Goal: Transaction & Acquisition: Obtain resource

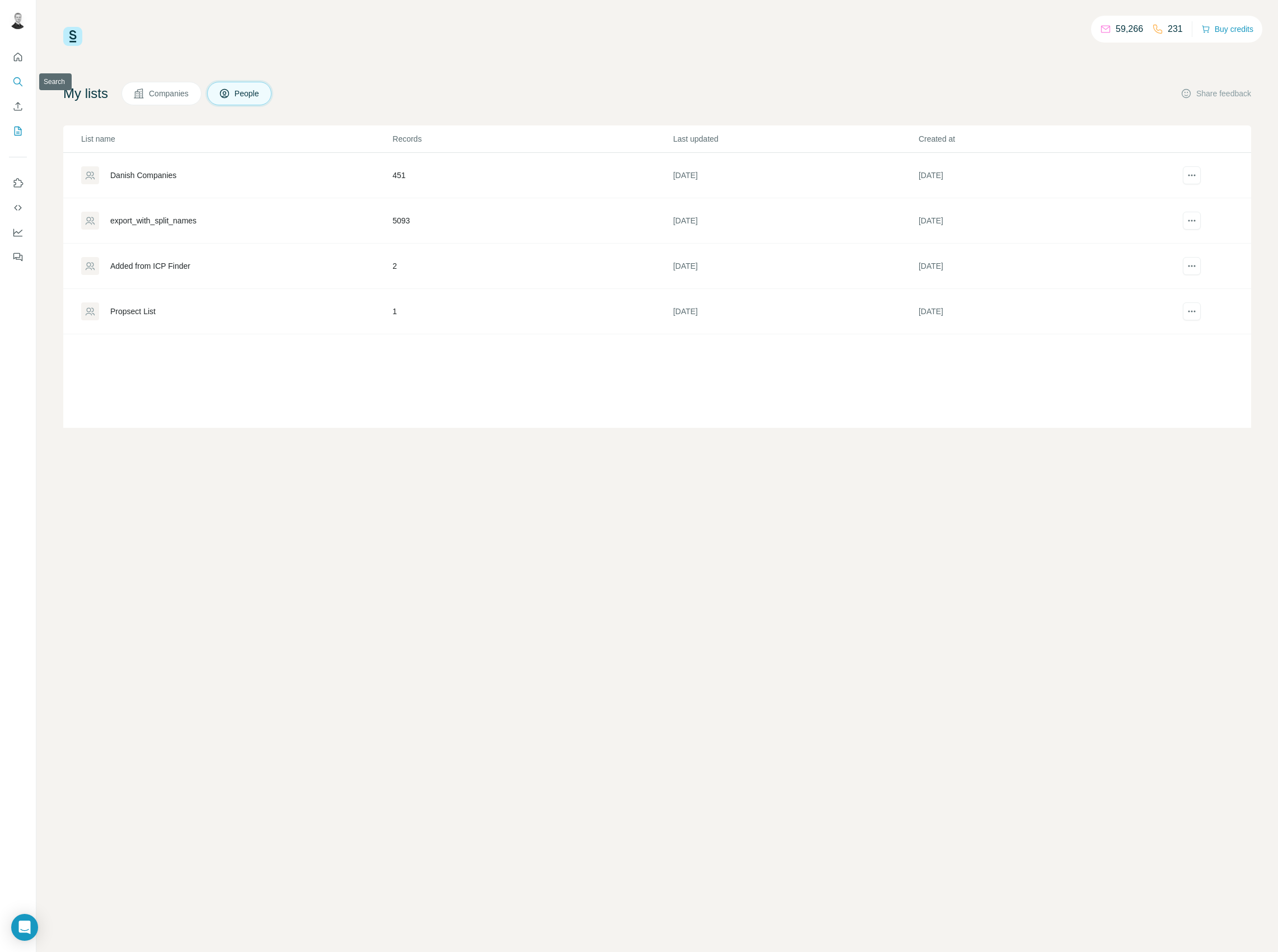
click at [17, 81] on icon "Search" at bounding box center [17, 81] width 11 height 11
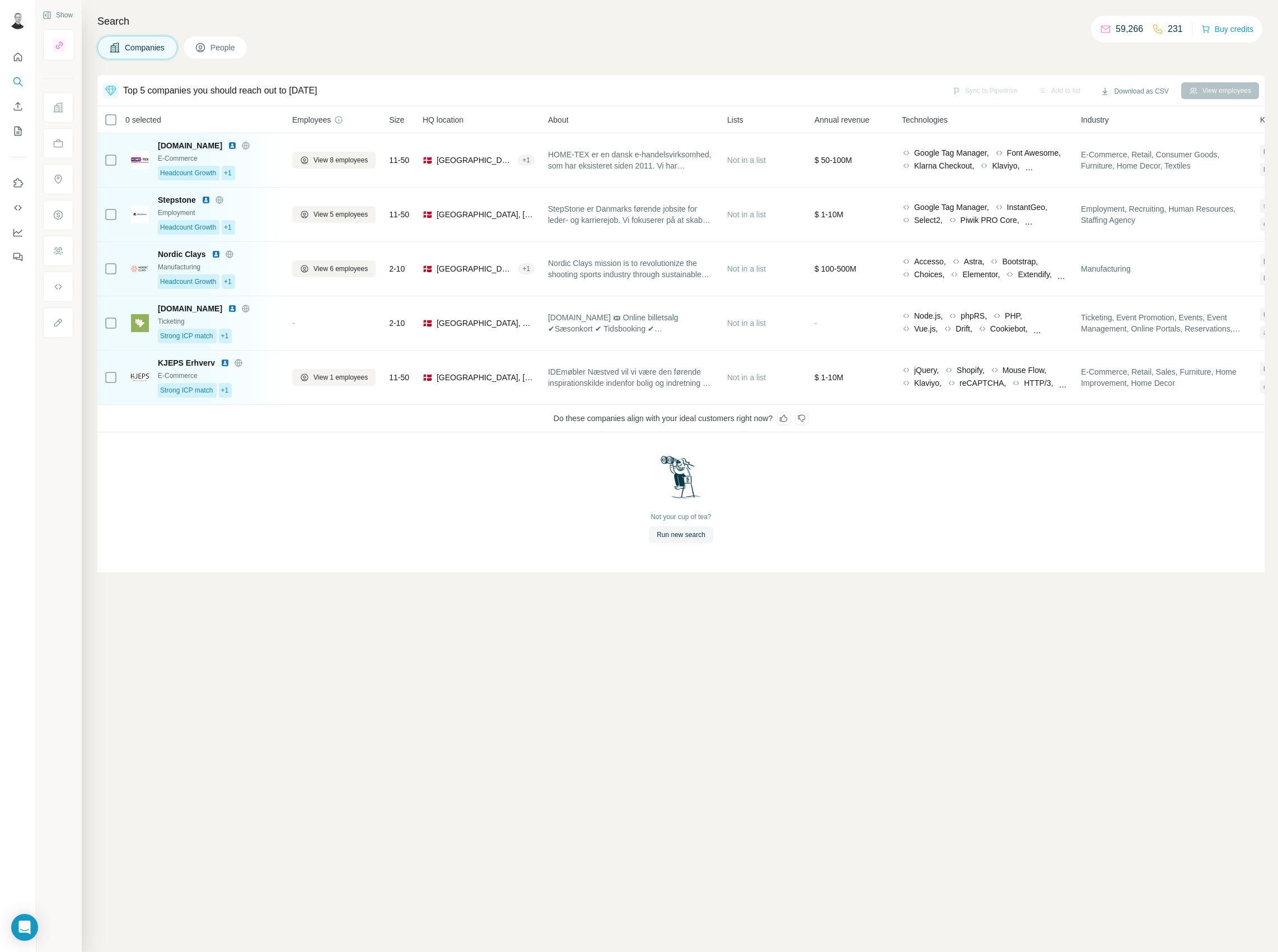
click at [158, 49] on span "Companies" at bounding box center [145, 47] width 41 height 11
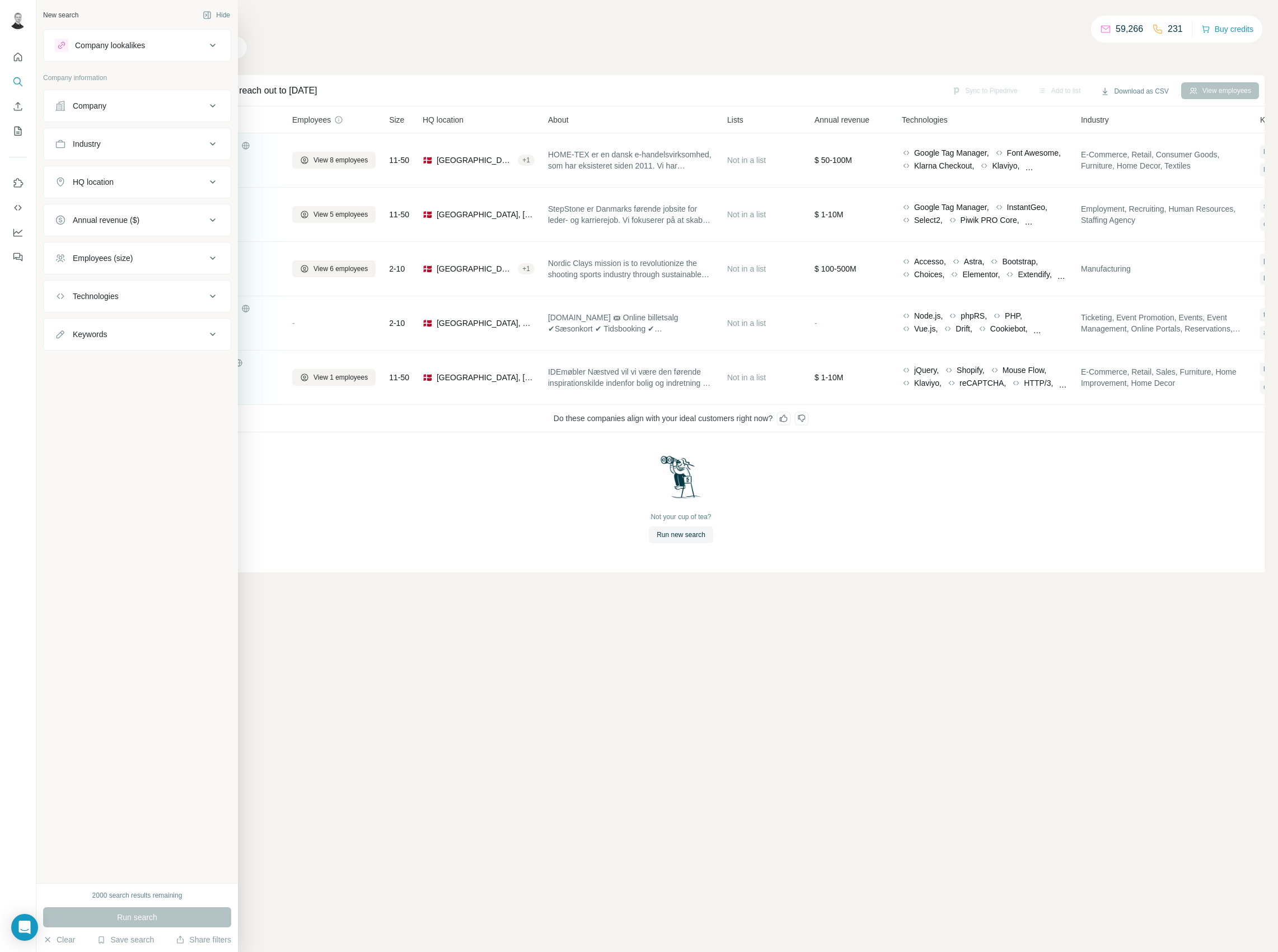
click at [126, 46] on div "Company lookalikes" at bounding box center [109, 45] width 70 height 11
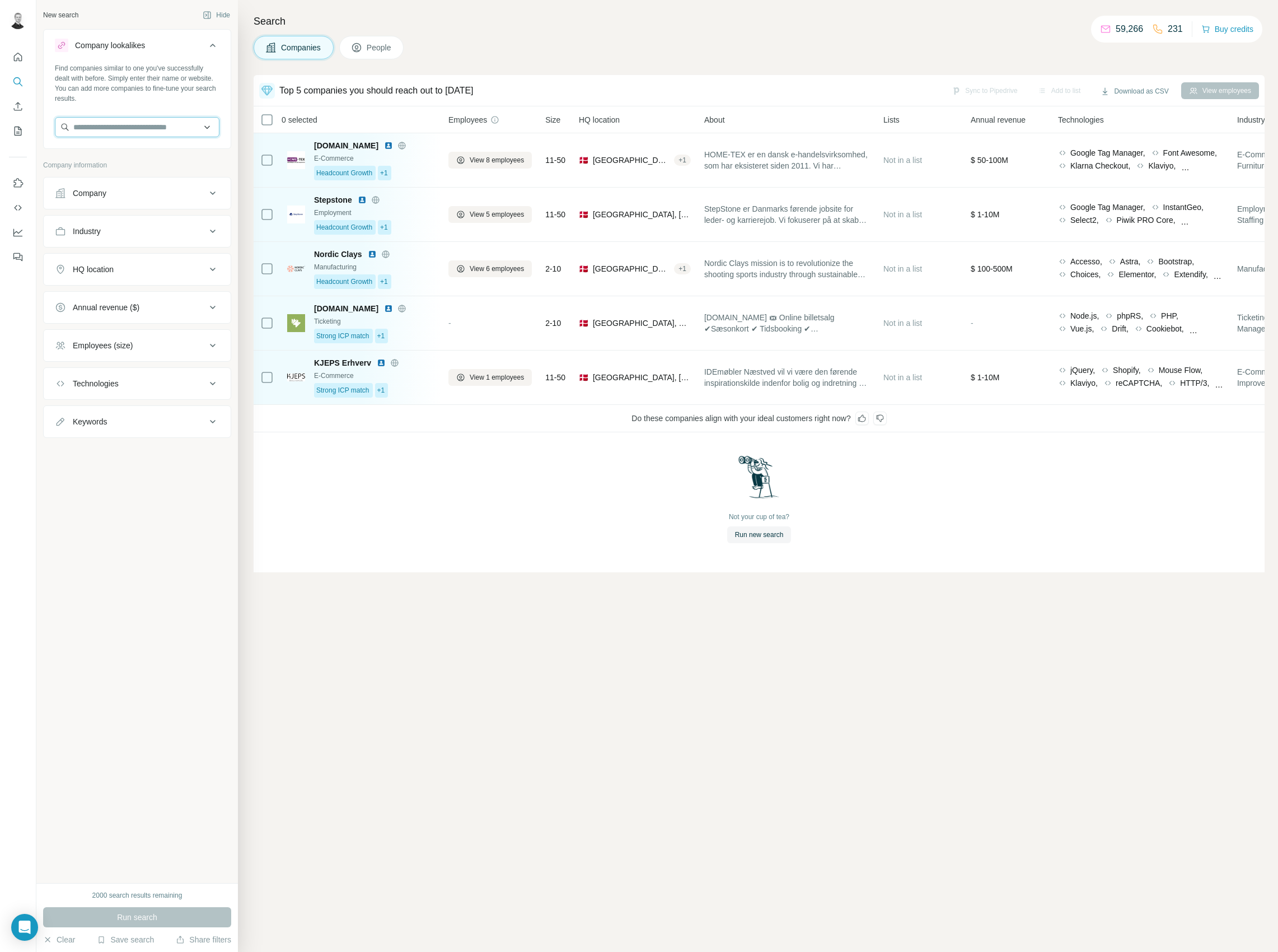
click at [115, 127] on input "text" at bounding box center [137, 127] width 165 height 20
paste input "**********"
type input "**********"
click at [110, 155] on p "Obsidian" at bounding box center [114, 152] width 54 height 11
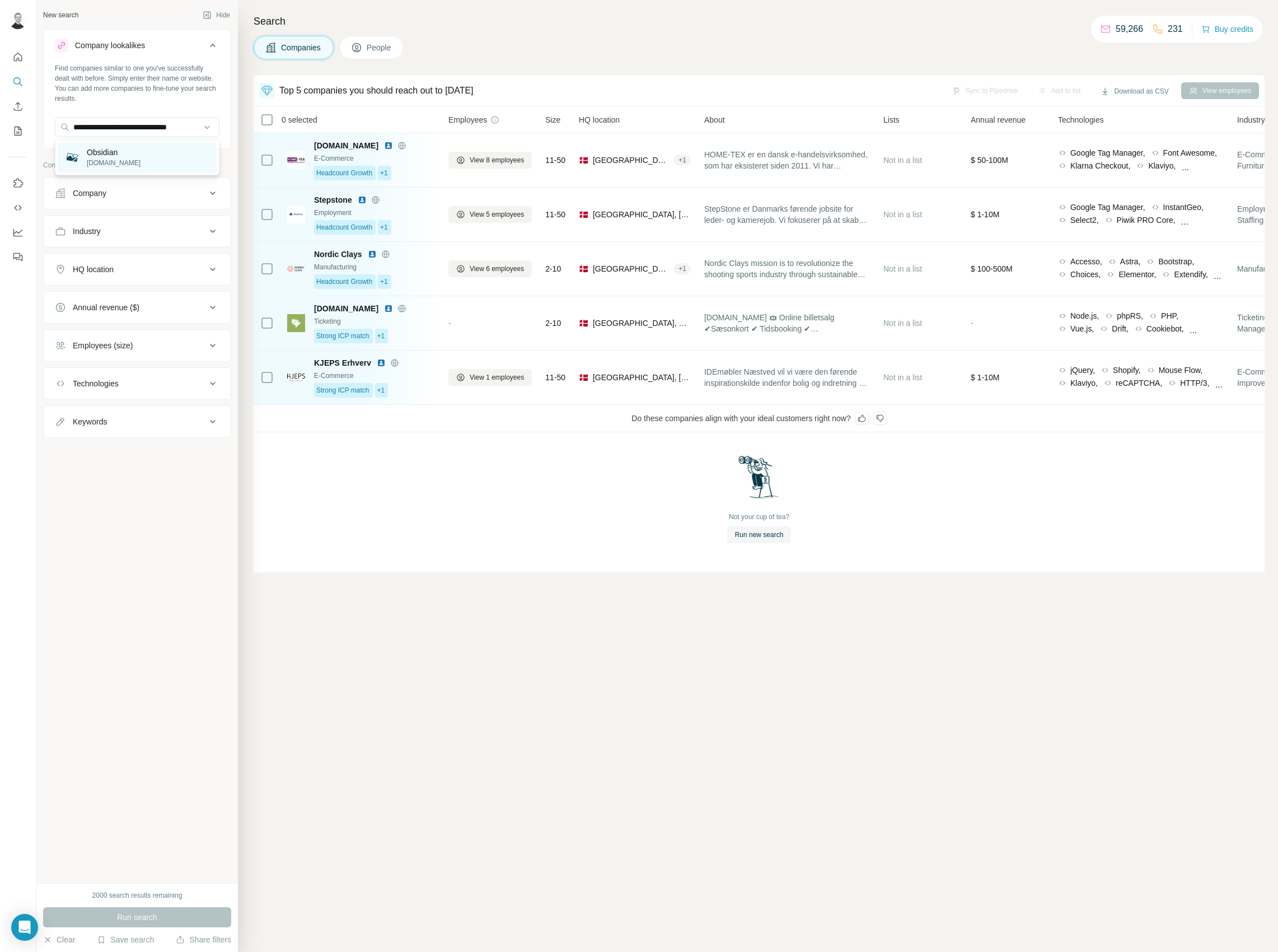
scroll to position [0, 0]
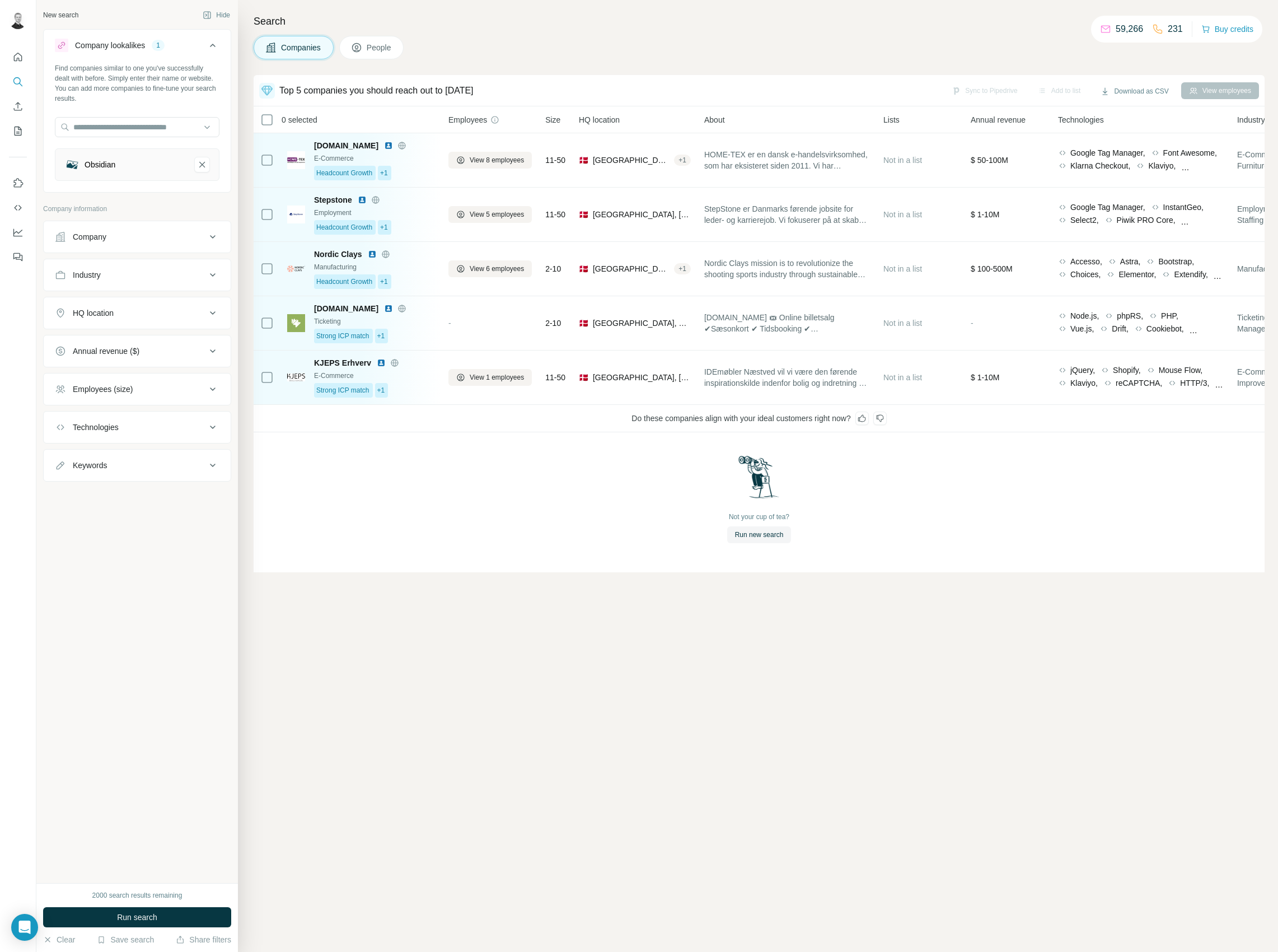
drag, startPoint x: 88, startPoint y: 918, endPoint x: 138, endPoint y: 271, distance: 648.9
click at [144, 308] on div "New search Hide Company lookalikes 1 Find companies similar to one you've succe…" at bounding box center [137, 476] width 202 height 952
click at [204, 166] on icon "Obsidian-remove-button" at bounding box center [202, 164] width 10 height 11
click at [129, 195] on div "Company" at bounding box center [130, 193] width 151 height 11
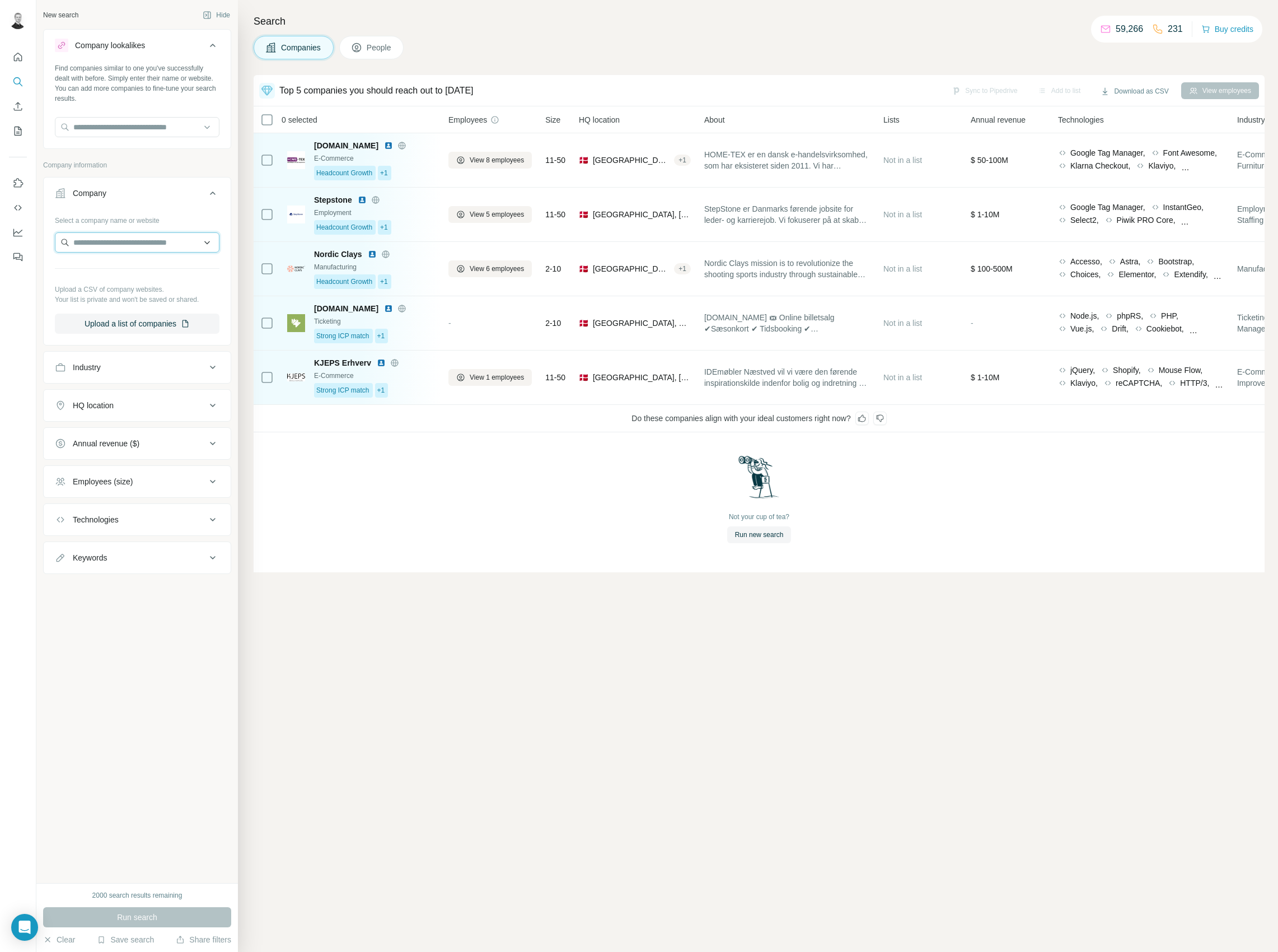
click at [119, 250] on input "text" at bounding box center [137, 242] width 165 height 20
paste input "**********"
type input "**********"
click at [115, 271] on p "Obsidian" at bounding box center [114, 267] width 54 height 11
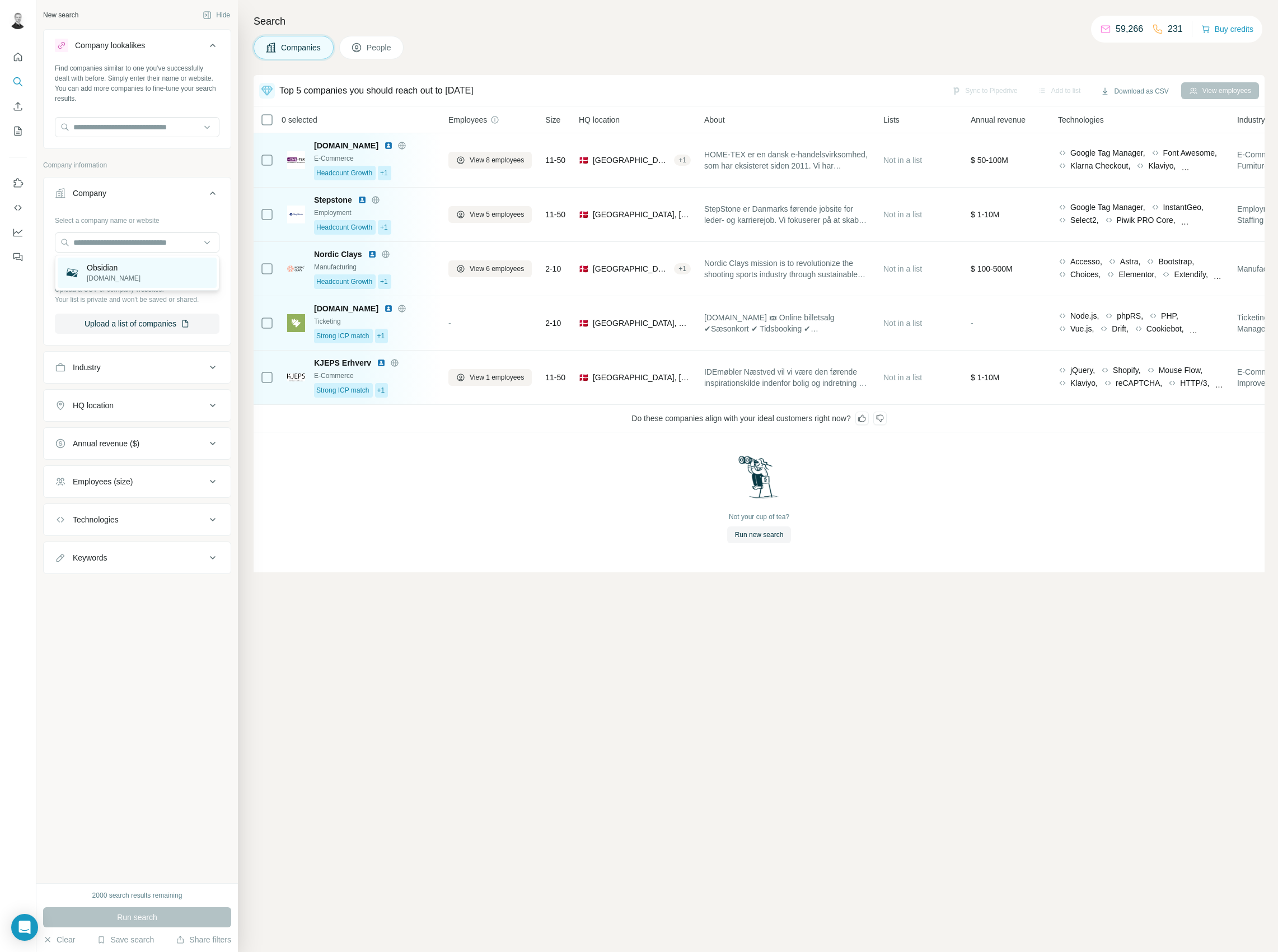
scroll to position [0, 0]
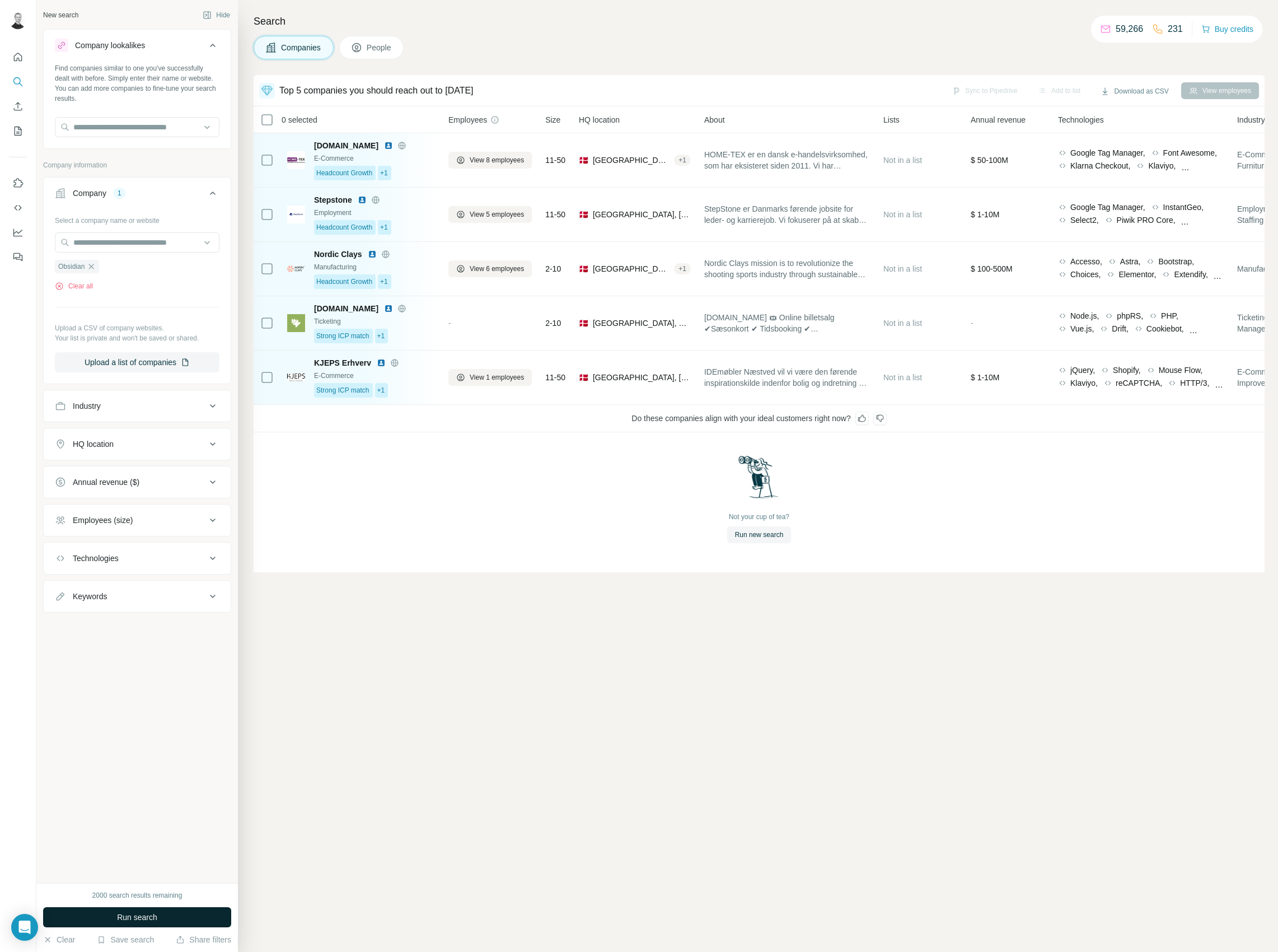
click at [118, 920] on span "Run search" at bounding box center [137, 917] width 41 height 11
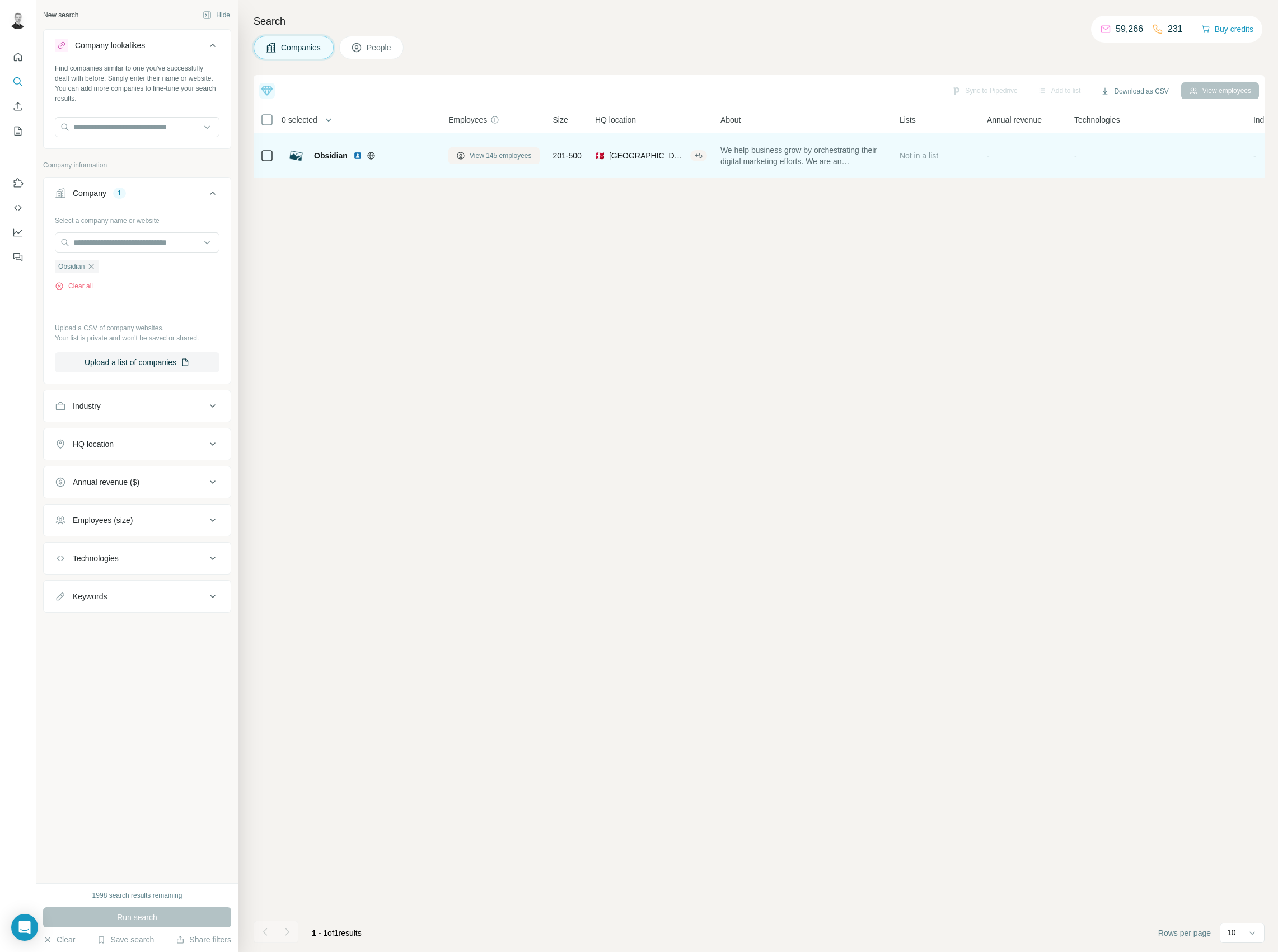
click at [498, 157] on span "View 145 employees" at bounding box center [501, 155] width 62 height 10
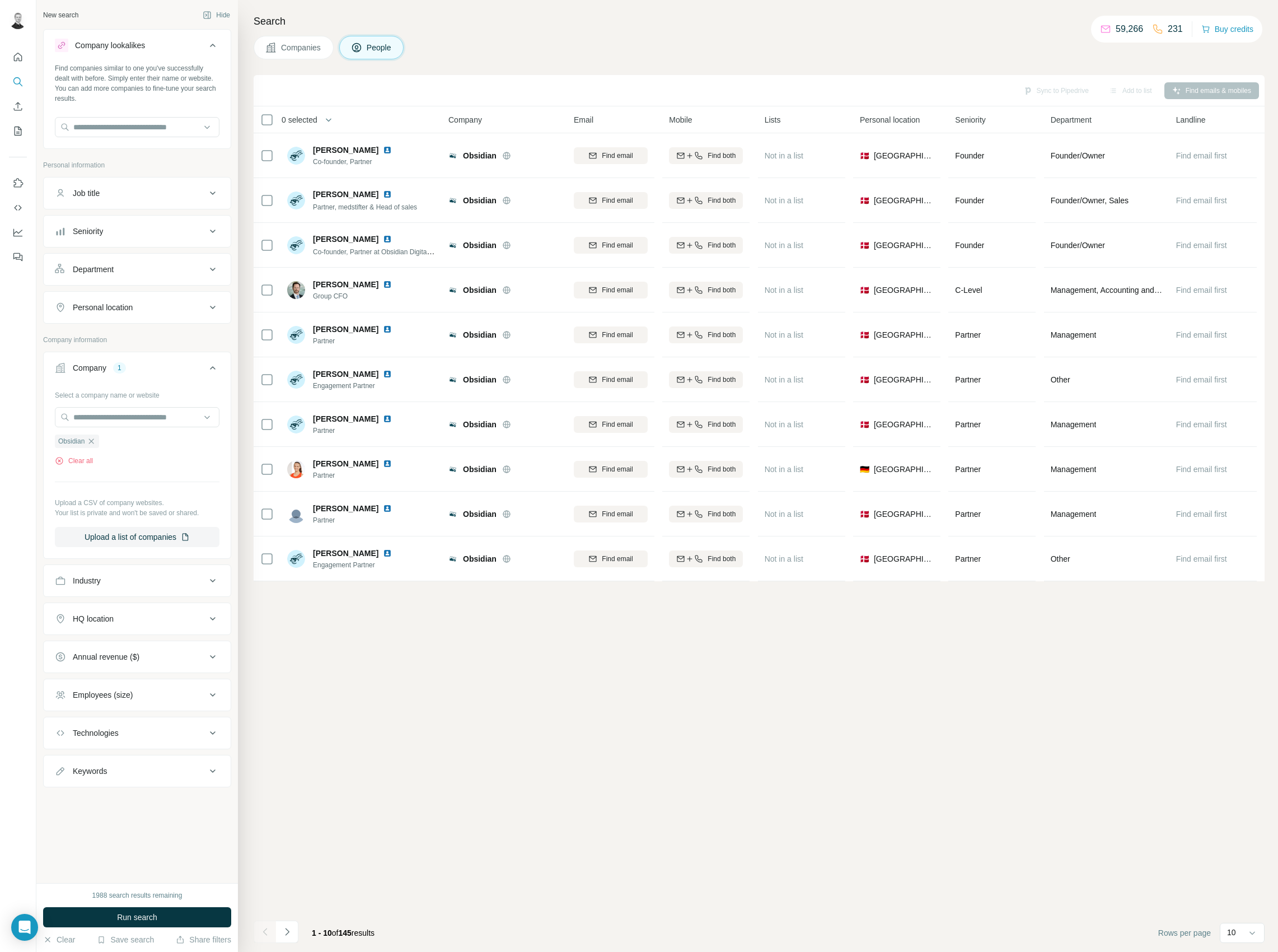
click at [216, 192] on icon at bounding box center [213, 193] width 13 height 13
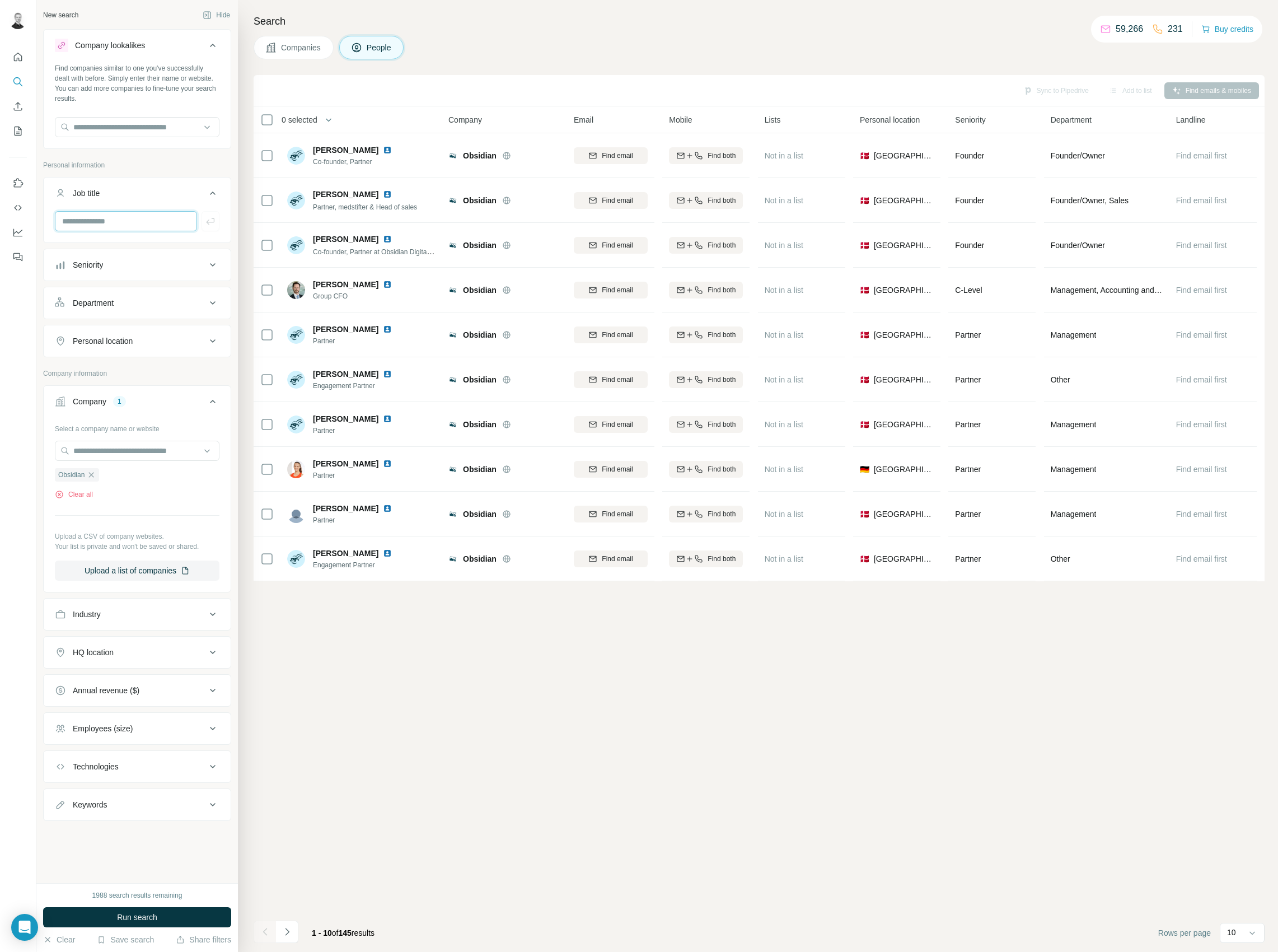
click at [144, 217] on input "text" at bounding box center [126, 221] width 142 height 20
click at [485, 676] on div "Sync to Pipedrive Add to list Find emails & mobiles 0 selected People Company E…" at bounding box center [759, 513] width 1011 height 877
click at [287, 934] on icon "Navigate to next page" at bounding box center [287, 931] width 11 height 11
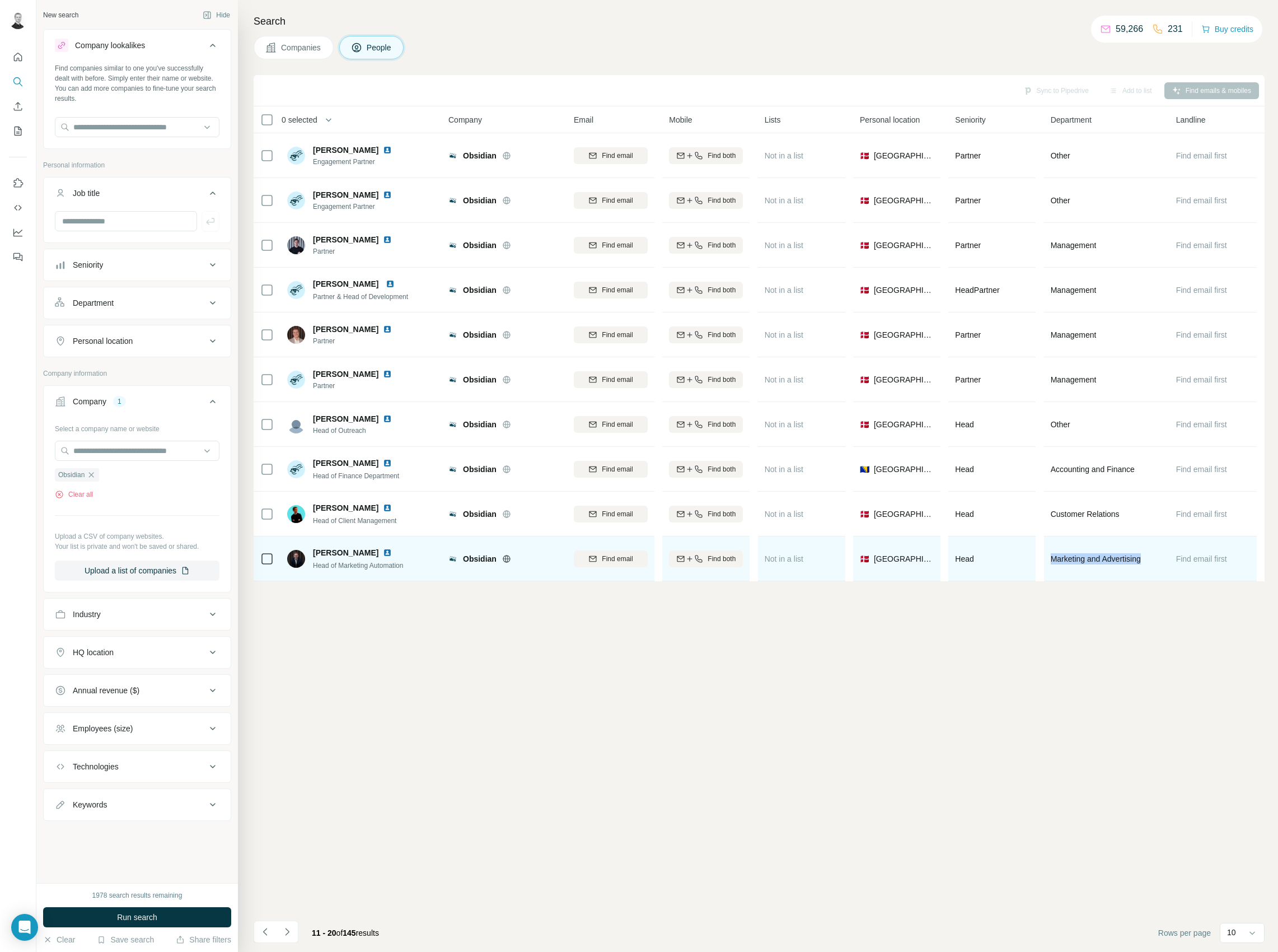
drag, startPoint x: 1152, startPoint y: 559, endPoint x: 1050, endPoint y: 558, distance: 102.0
click at [1051, 558] on div "Marketing and Advertising" at bounding box center [1107, 558] width 112 height 31
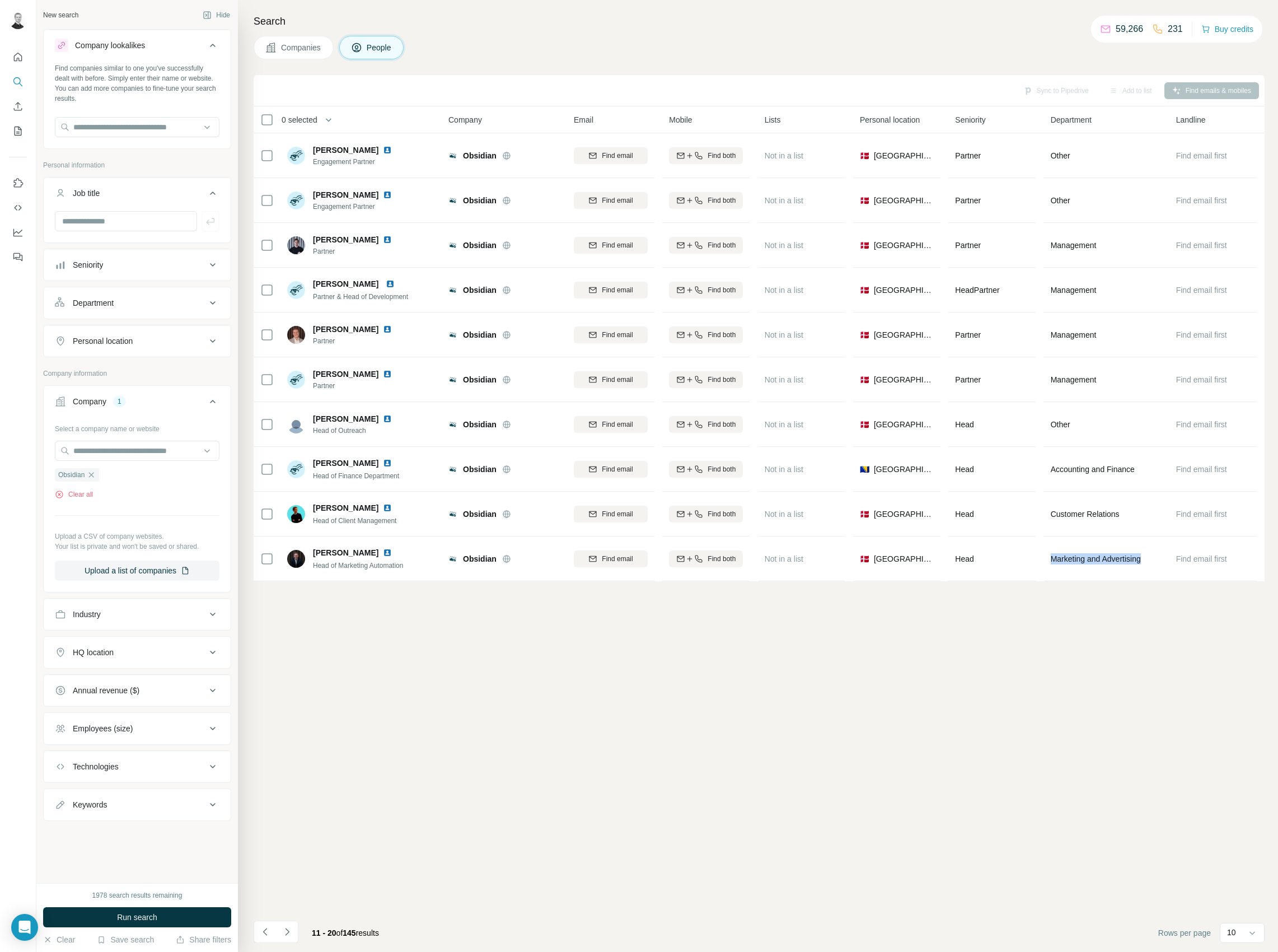
copy span "Marketing and Advertising"
click at [117, 305] on div "Department" at bounding box center [130, 302] width 151 height 11
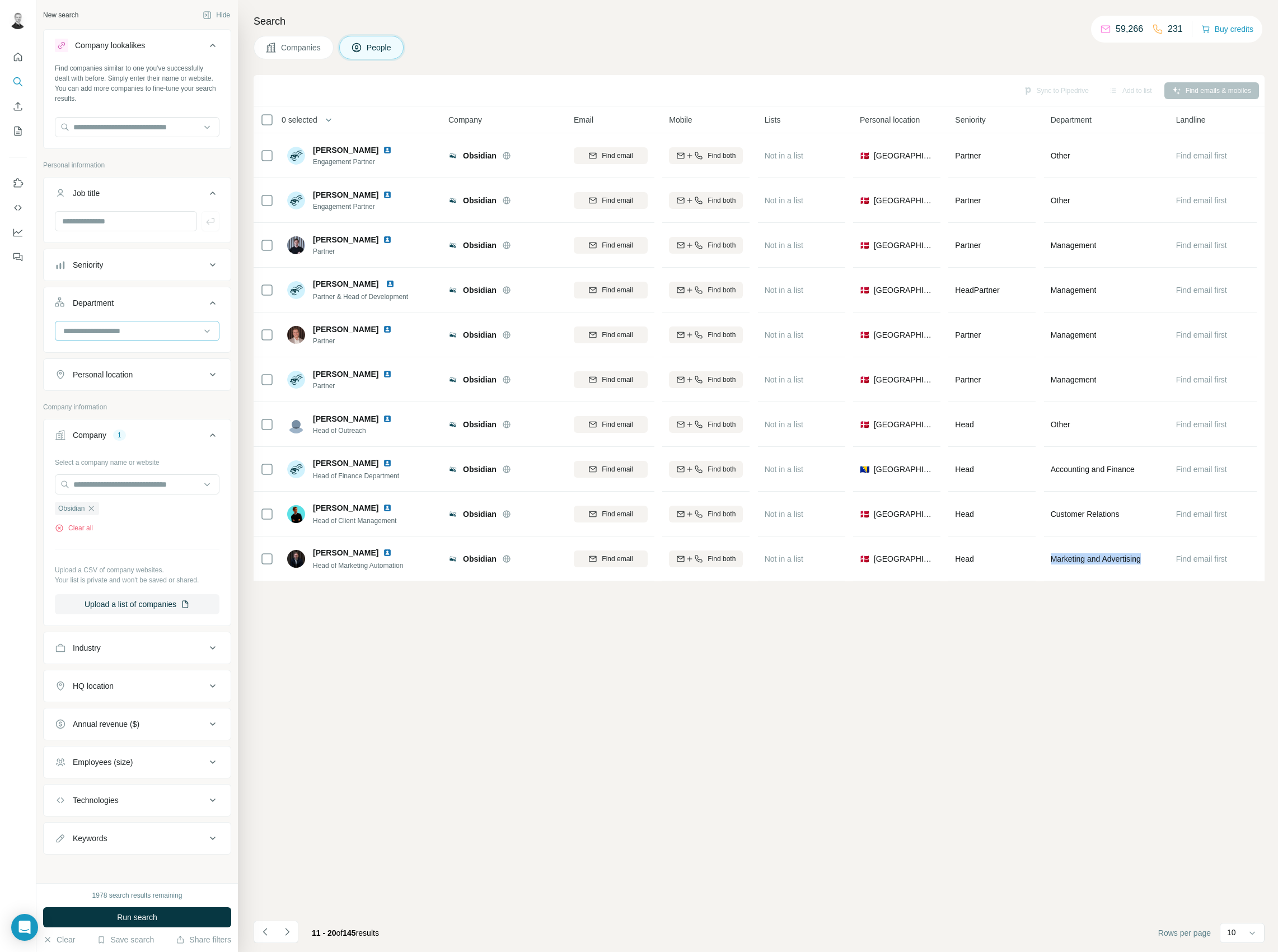
click at [104, 326] on input at bounding box center [131, 331] width 138 height 12
click at [130, 403] on p "Marketing and Advertising" at bounding box center [109, 404] width 90 height 11
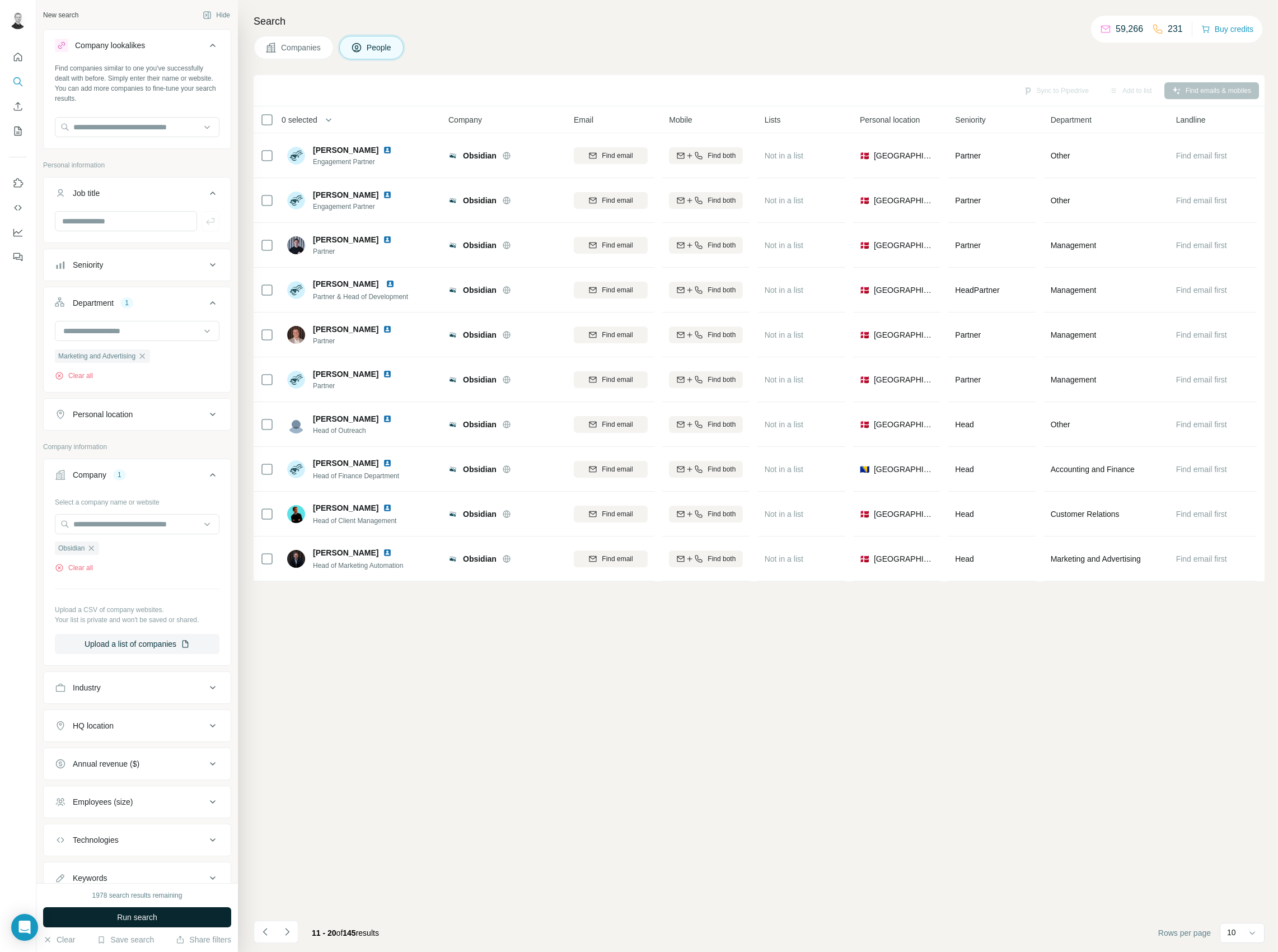
click at [130, 915] on span "Run search" at bounding box center [137, 917] width 41 height 11
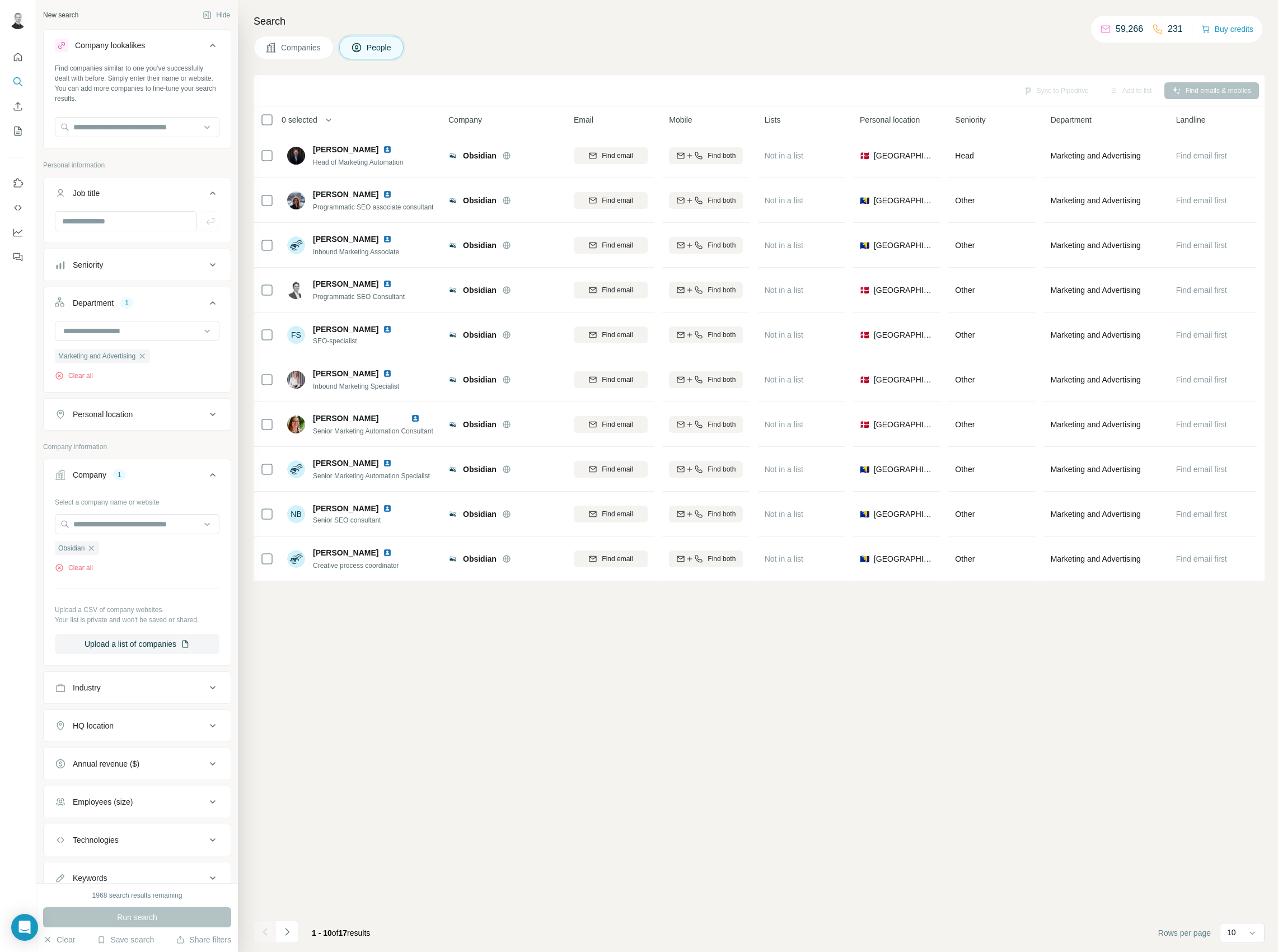
scroll to position [43, 0]
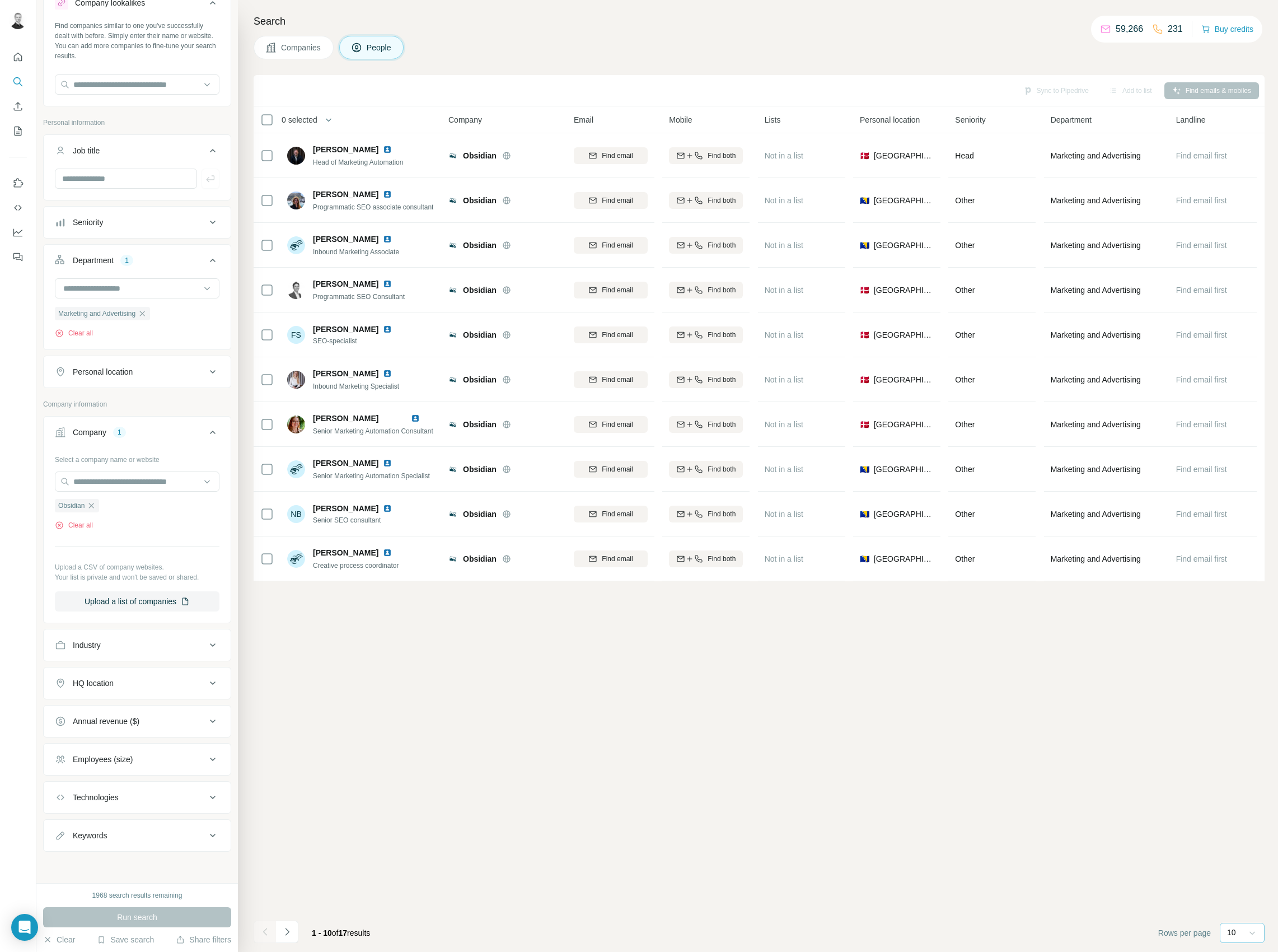
click at [1250, 931] on icon at bounding box center [1252, 932] width 11 height 11
click at [1239, 885] on p "20" at bounding box center [1233, 887] width 9 height 11
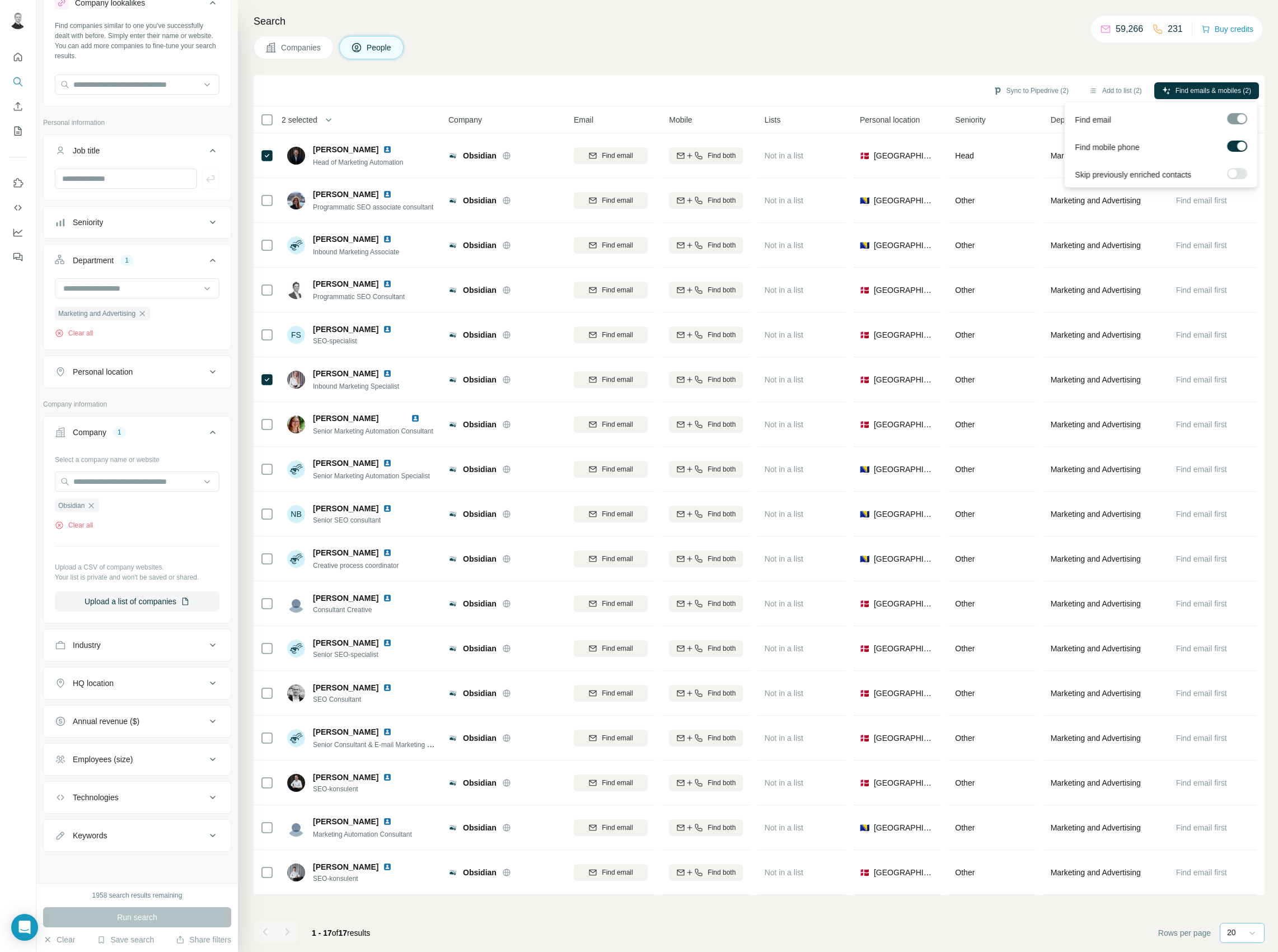
click at [1237, 172] on label at bounding box center [1237, 173] width 20 height 11
click at [1203, 92] on span "Find emails & mobiles (2)" at bounding box center [1213, 90] width 75 height 10
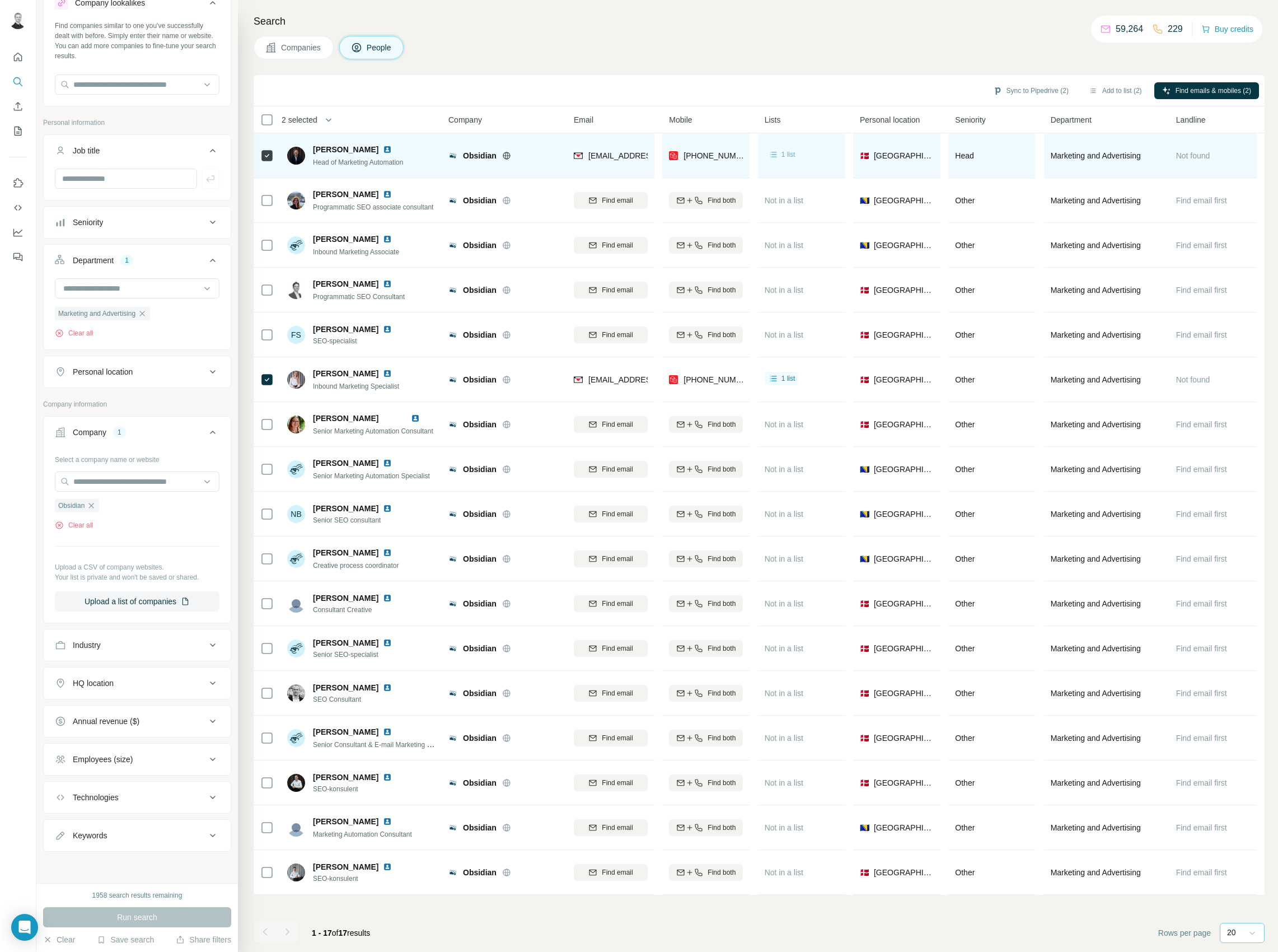
click at [786, 156] on span "1 list" at bounding box center [788, 154] width 14 height 10
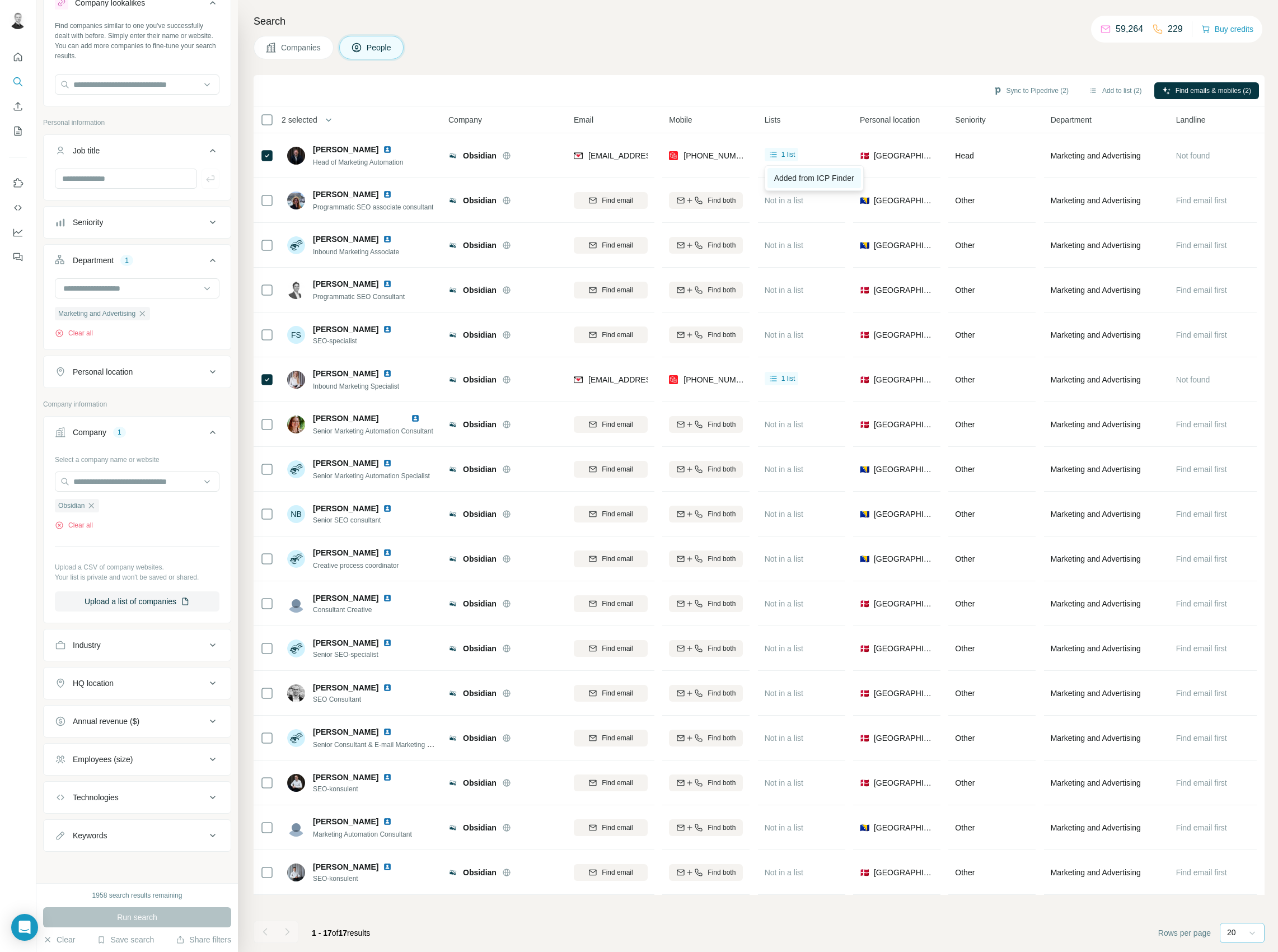
click at [790, 180] on span "Added from ICP Finder" at bounding box center [815, 178] width 80 height 9
click at [125, 893] on div "1958 search results remaining" at bounding box center [137, 895] width 90 height 10
click at [16, 227] on icon "Dashboard" at bounding box center [17, 232] width 11 height 11
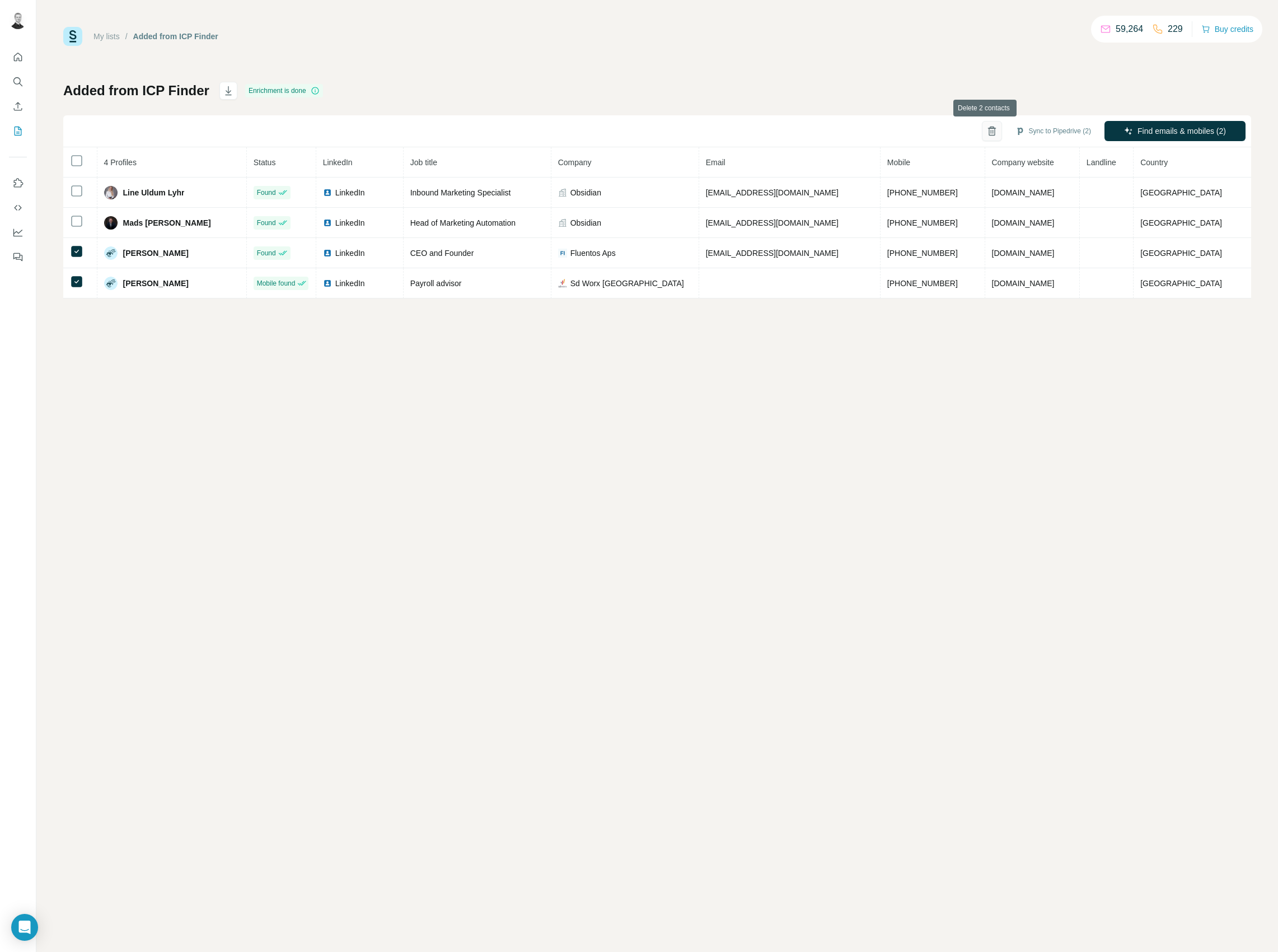
click at [987, 132] on icon "button" at bounding box center [992, 130] width 11 height 11
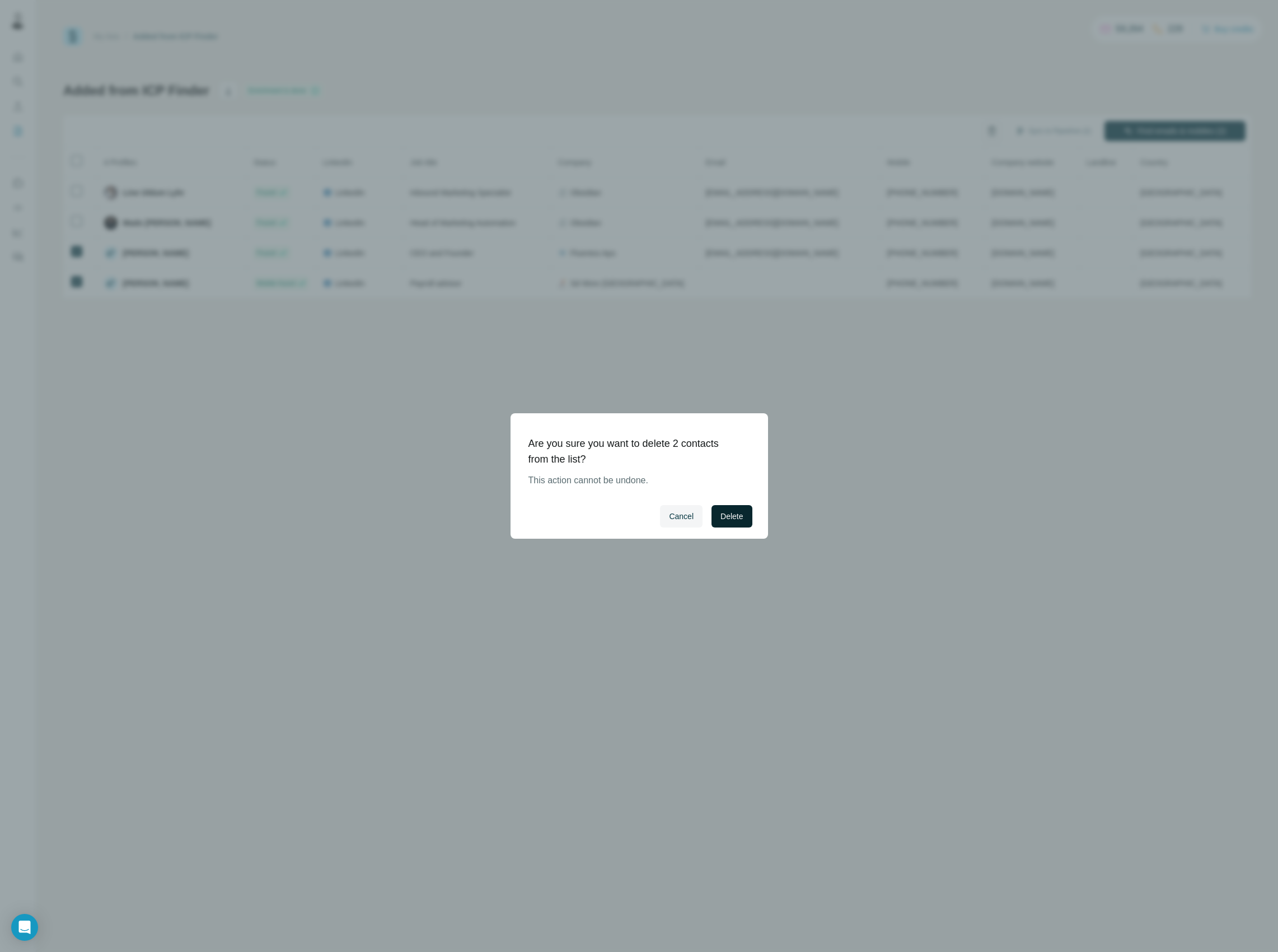
click at [737, 518] on span "Delete" at bounding box center [732, 516] width 23 height 11
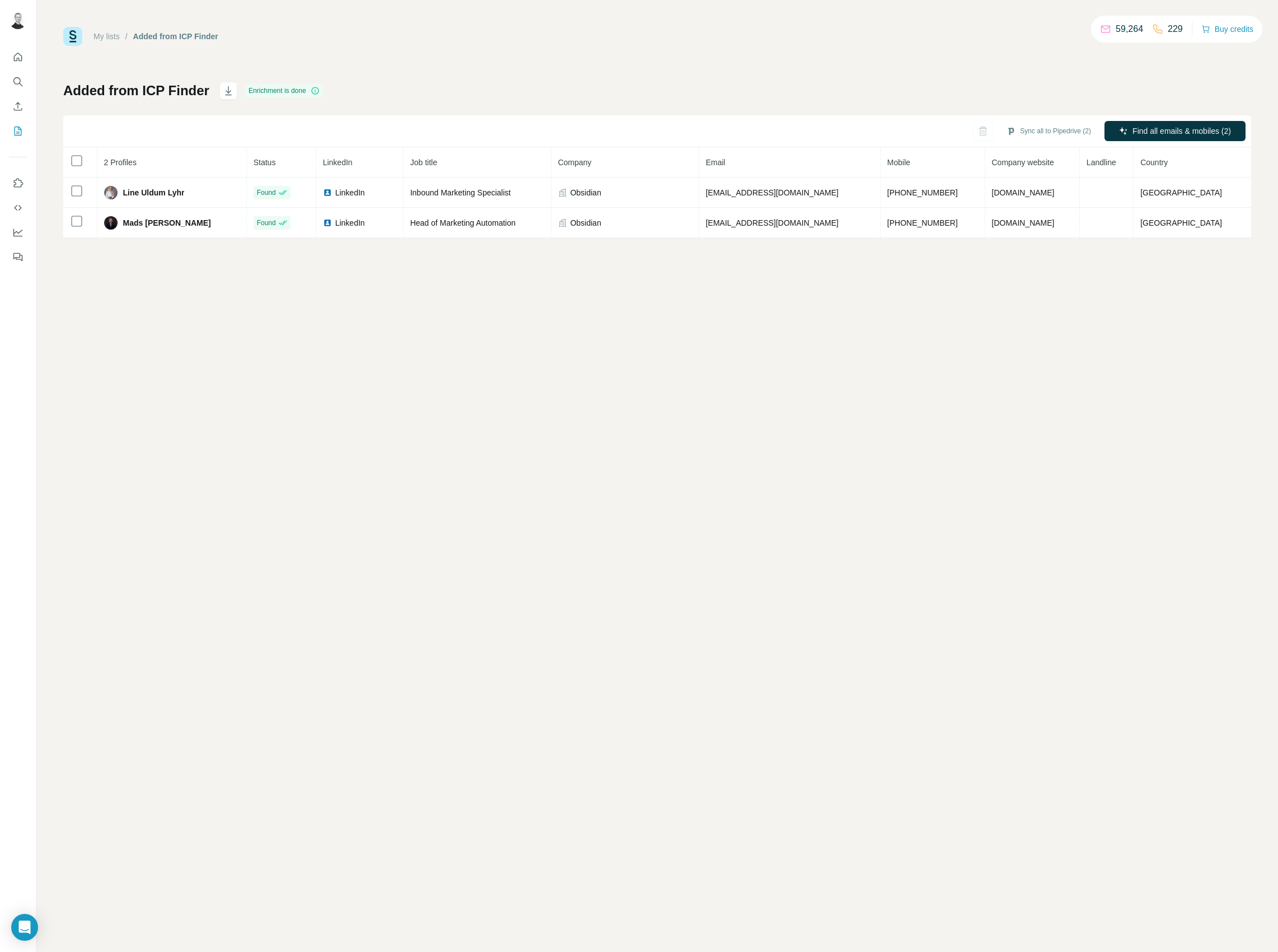
click at [700, 436] on div "My lists / Added from ICP Finder 59,264 229 Buy credits Added from ICP Finder E…" at bounding box center [657, 476] width 1242 height 952
click at [476, 389] on div "My lists / Added from ICP Finder 59,264 229 Buy credits Added from ICP Finder E…" at bounding box center [657, 476] width 1242 height 952
click at [605, 372] on div "My lists / Added from ICP Finder 59,264 229 Buy credits Added from ICP Finder E…" at bounding box center [657, 476] width 1242 height 952
click at [591, 68] on div "My lists / Added from ICP Finder 59,264 229 Buy credits Added from ICP Finder E…" at bounding box center [657, 132] width 1188 height 211
click at [639, 375] on div "My lists / Added from ICP Finder 59,264 229 Buy credits Added from ICP Finder E…" at bounding box center [657, 476] width 1242 height 952
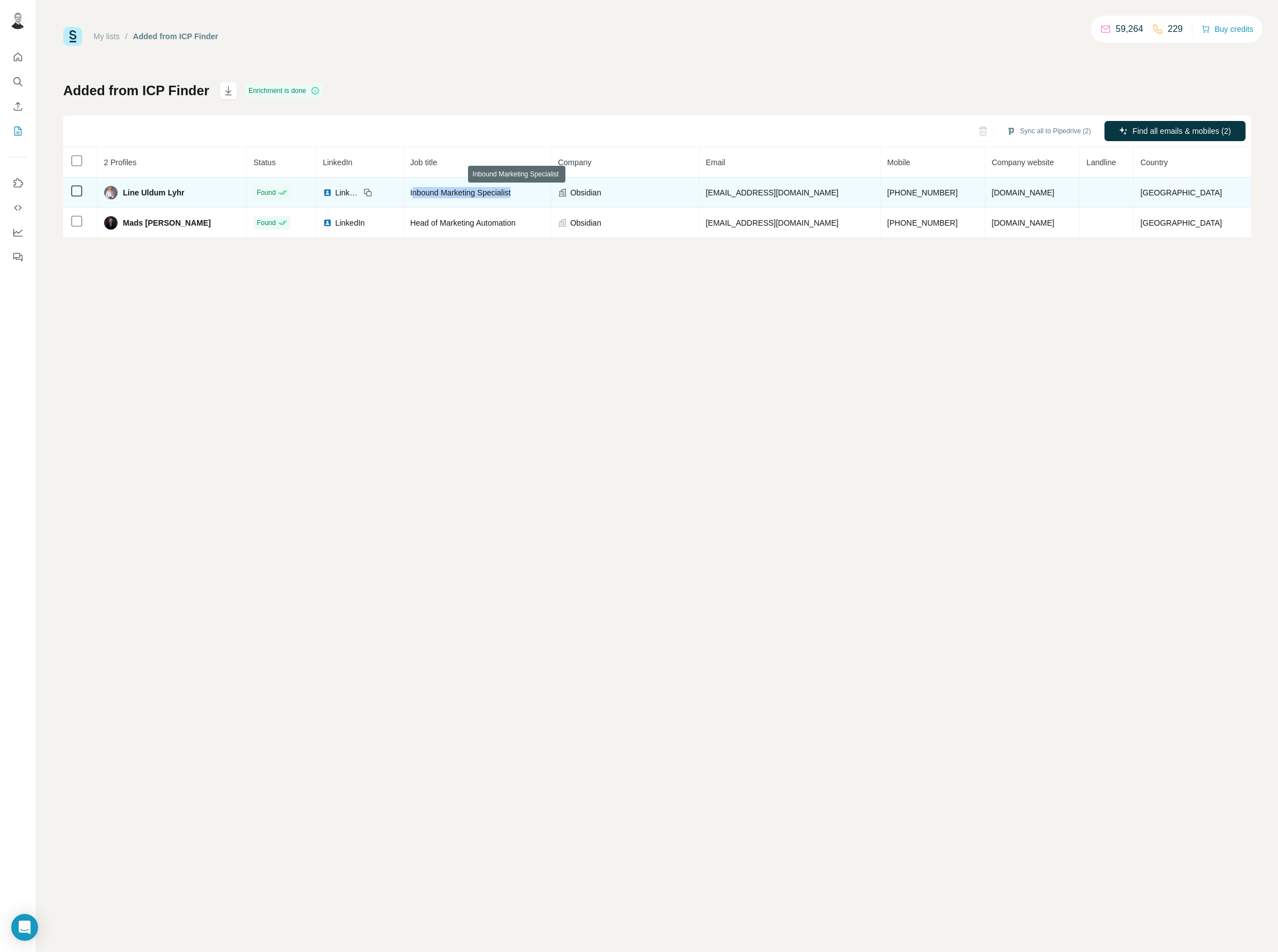
drag, startPoint x: 563, startPoint y: 192, endPoint x: 454, endPoint y: 194, distance: 109.0
click at [454, 194] on div "Inbound Marketing Specialist" at bounding box center [477, 192] width 134 height 11
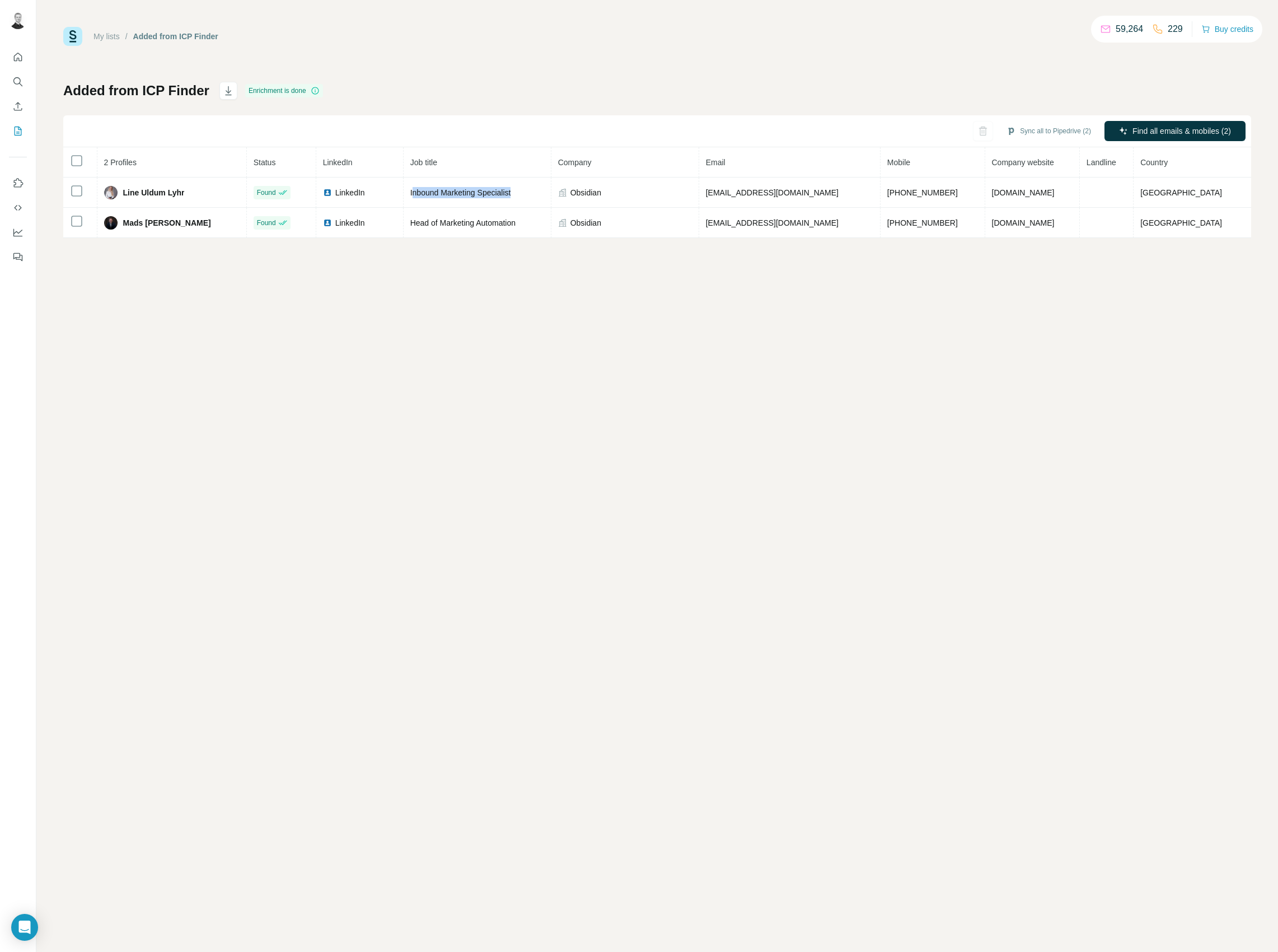
copy span "nbound Marketing Specialist"
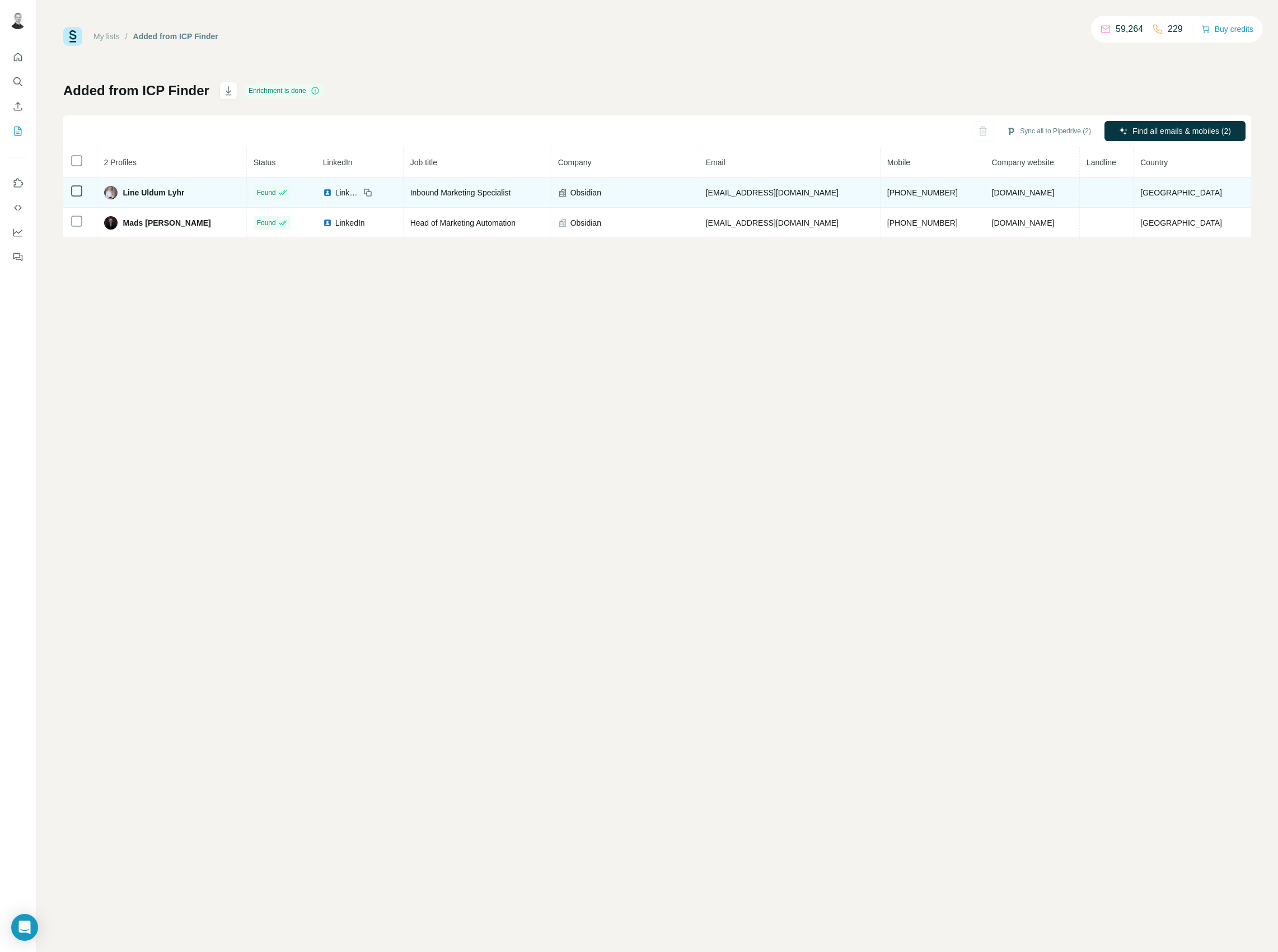
click at [601, 192] on span "Obsidian" at bounding box center [586, 192] width 31 height 11
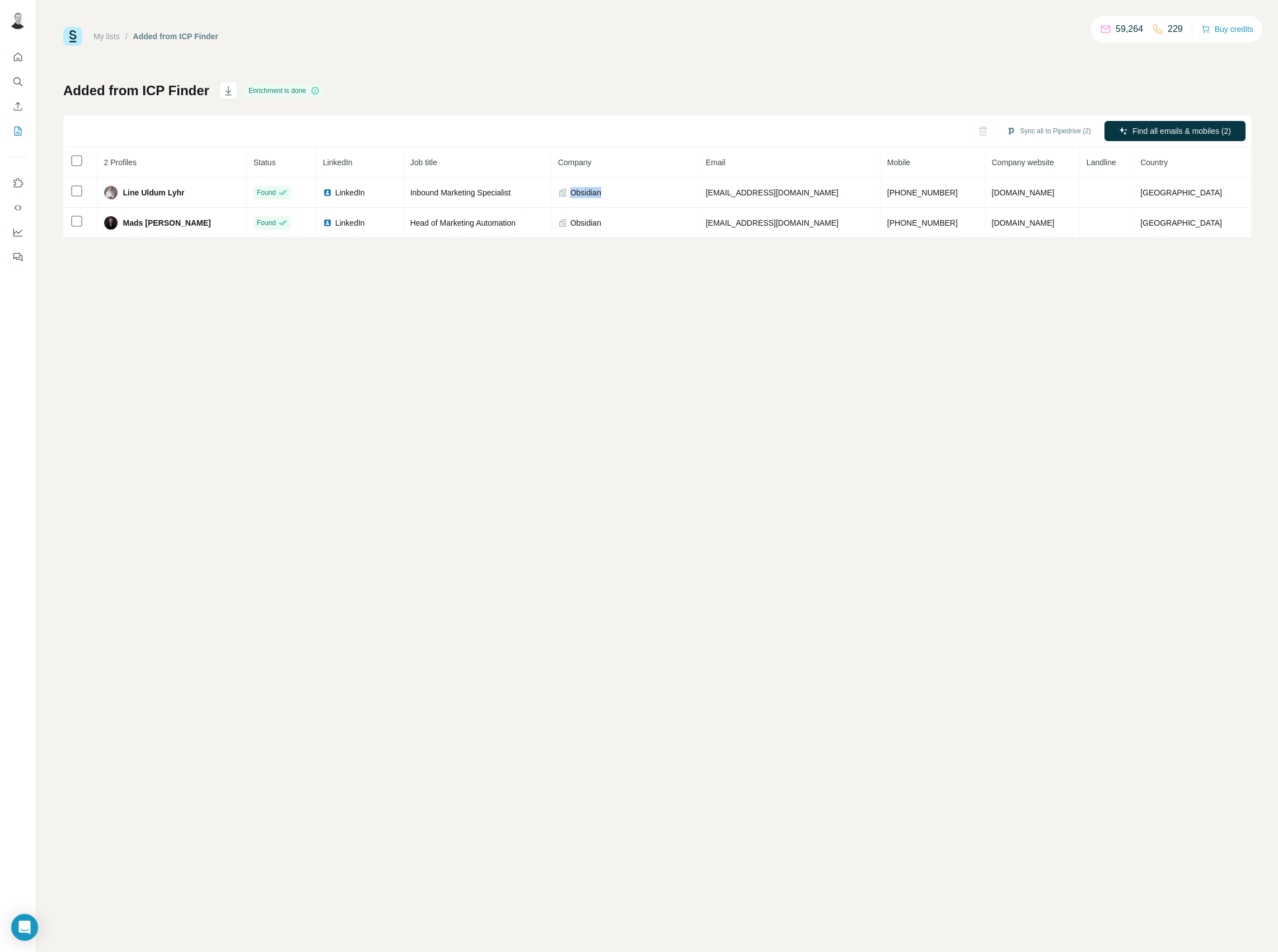
copy span "Obsidian"
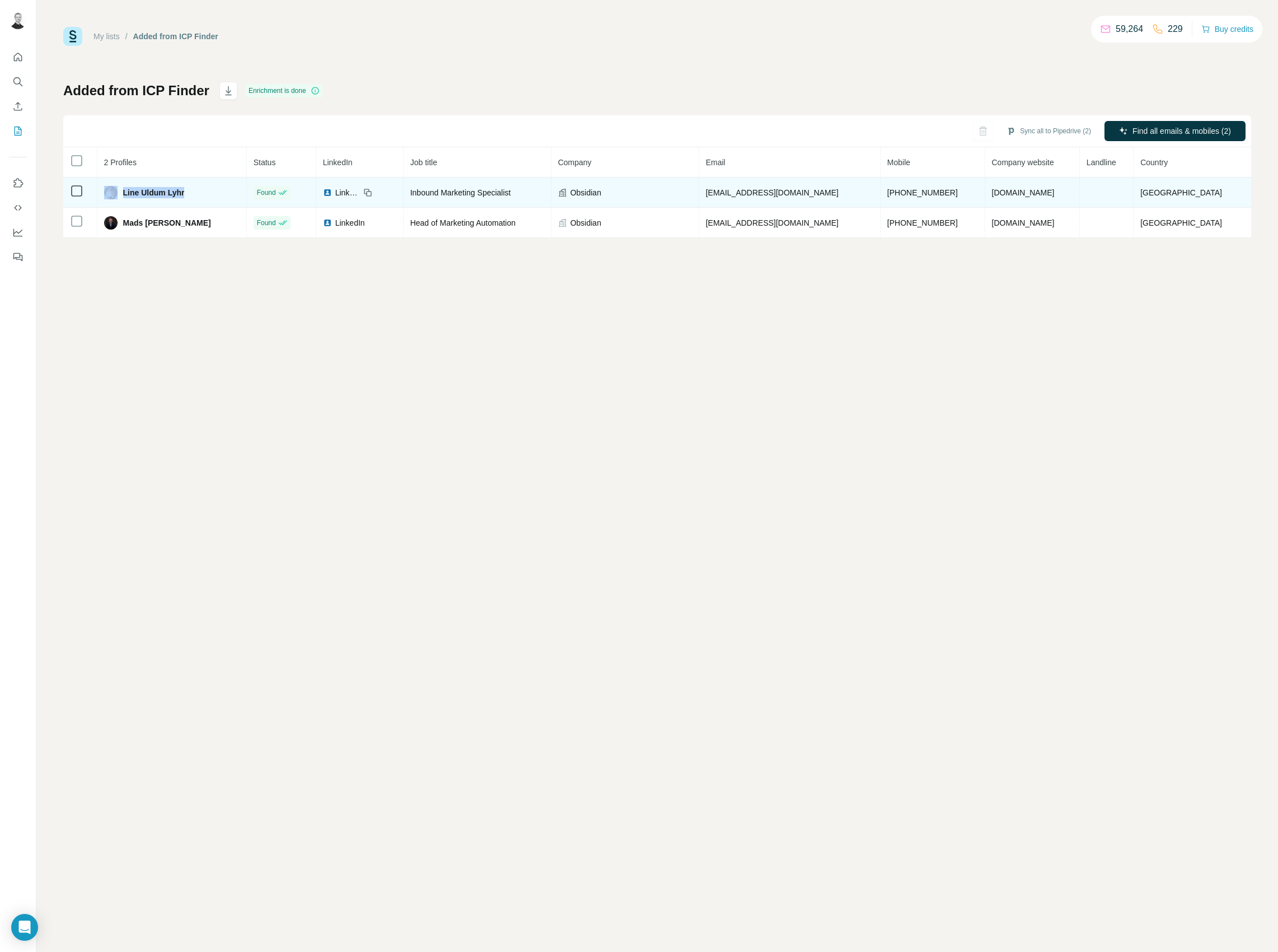
drag, startPoint x: 187, startPoint y: 192, endPoint x: 125, endPoint y: 194, distance: 62.0
click at [125, 194] on div "Line Uldum Lyhr" at bounding box center [172, 192] width 136 height 13
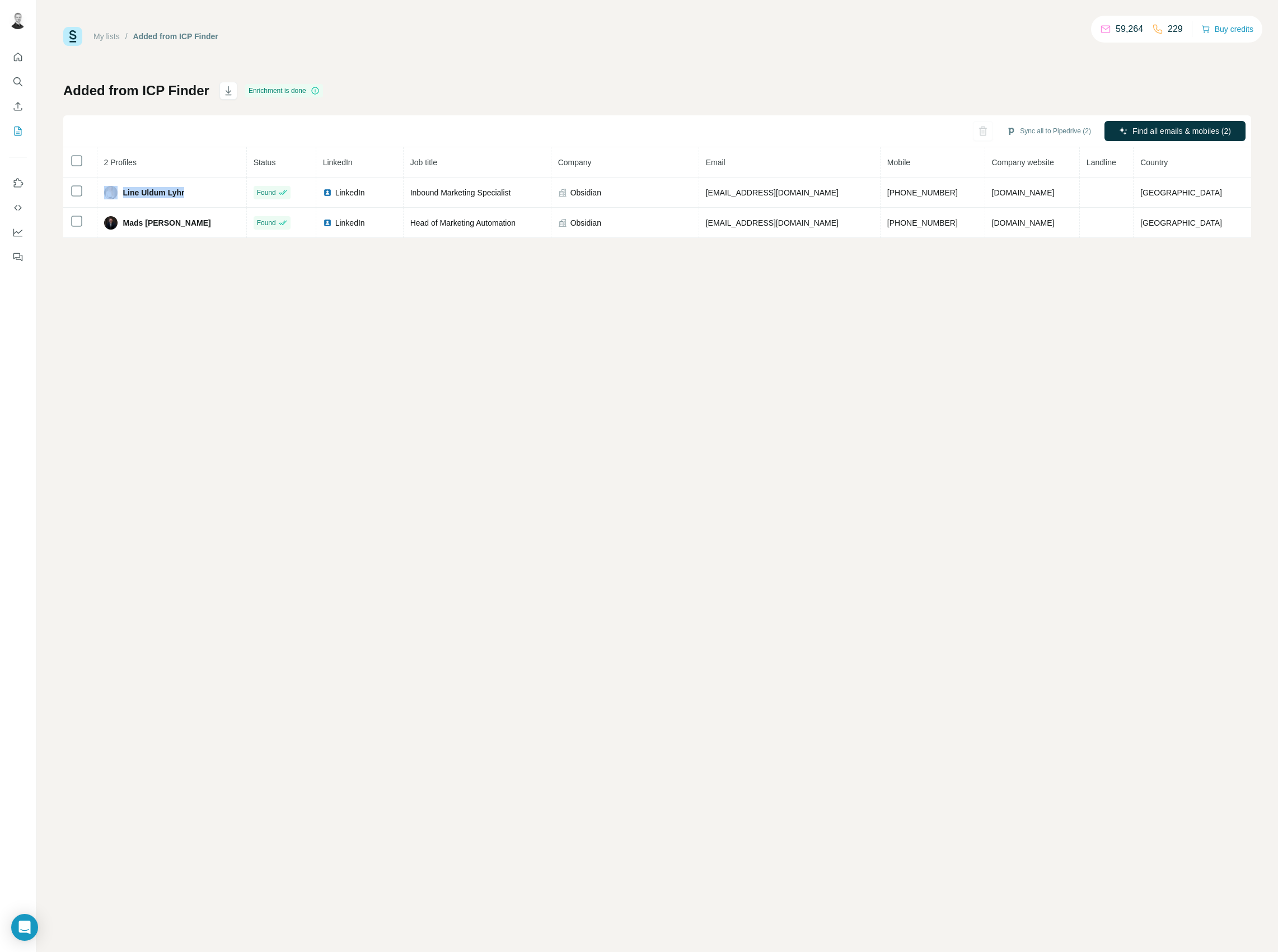
copy div "Line Uldum Lyhr"
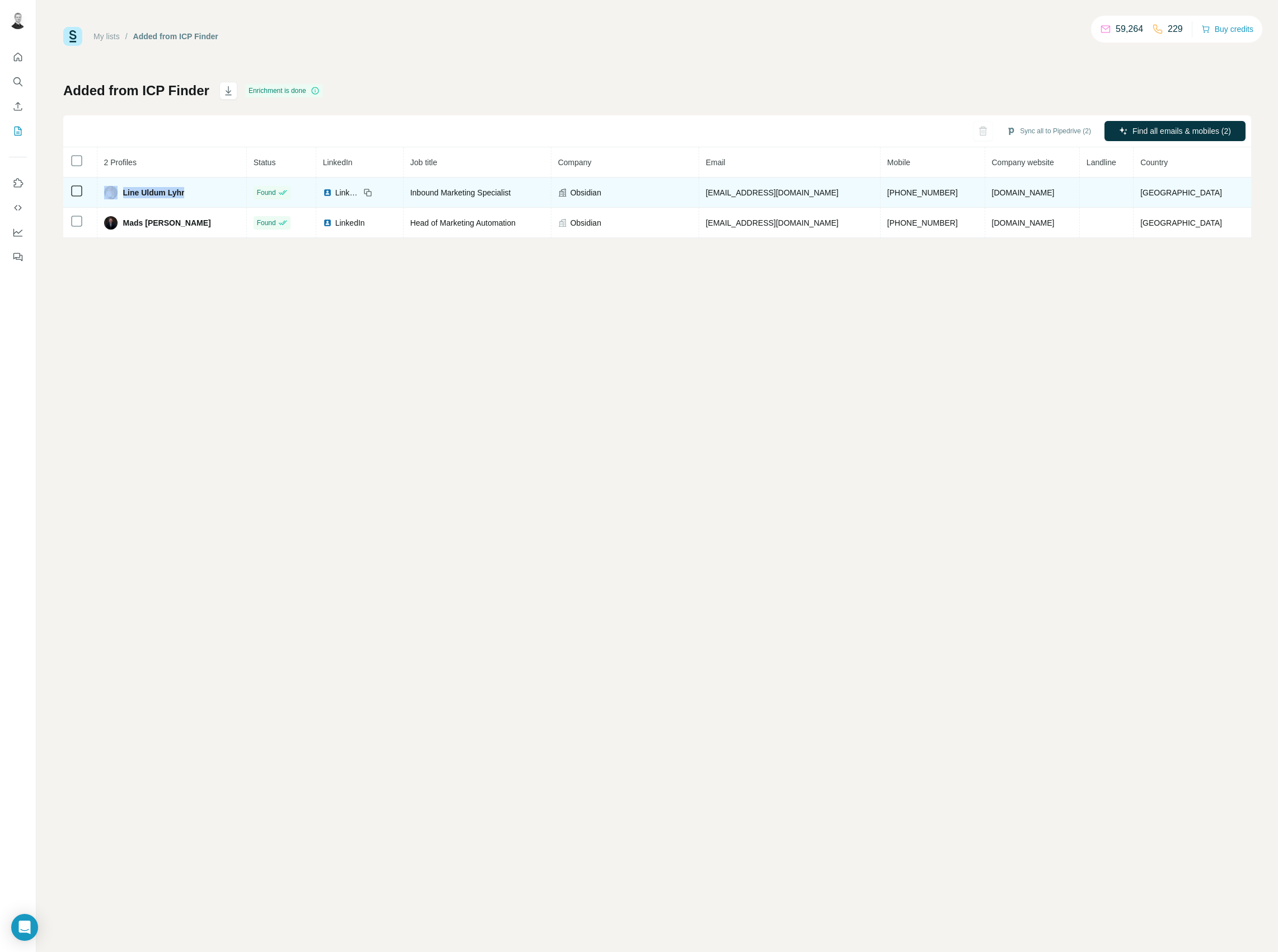
click at [220, 190] on div "Line Uldum Lyhr" at bounding box center [172, 192] width 136 height 13
drag, startPoint x: 213, startPoint y: 194, endPoint x: 130, endPoint y: 195, distance: 83.0
click at [130, 195] on div "Line Uldum Lyhr" at bounding box center [172, 192] width 136 height 13
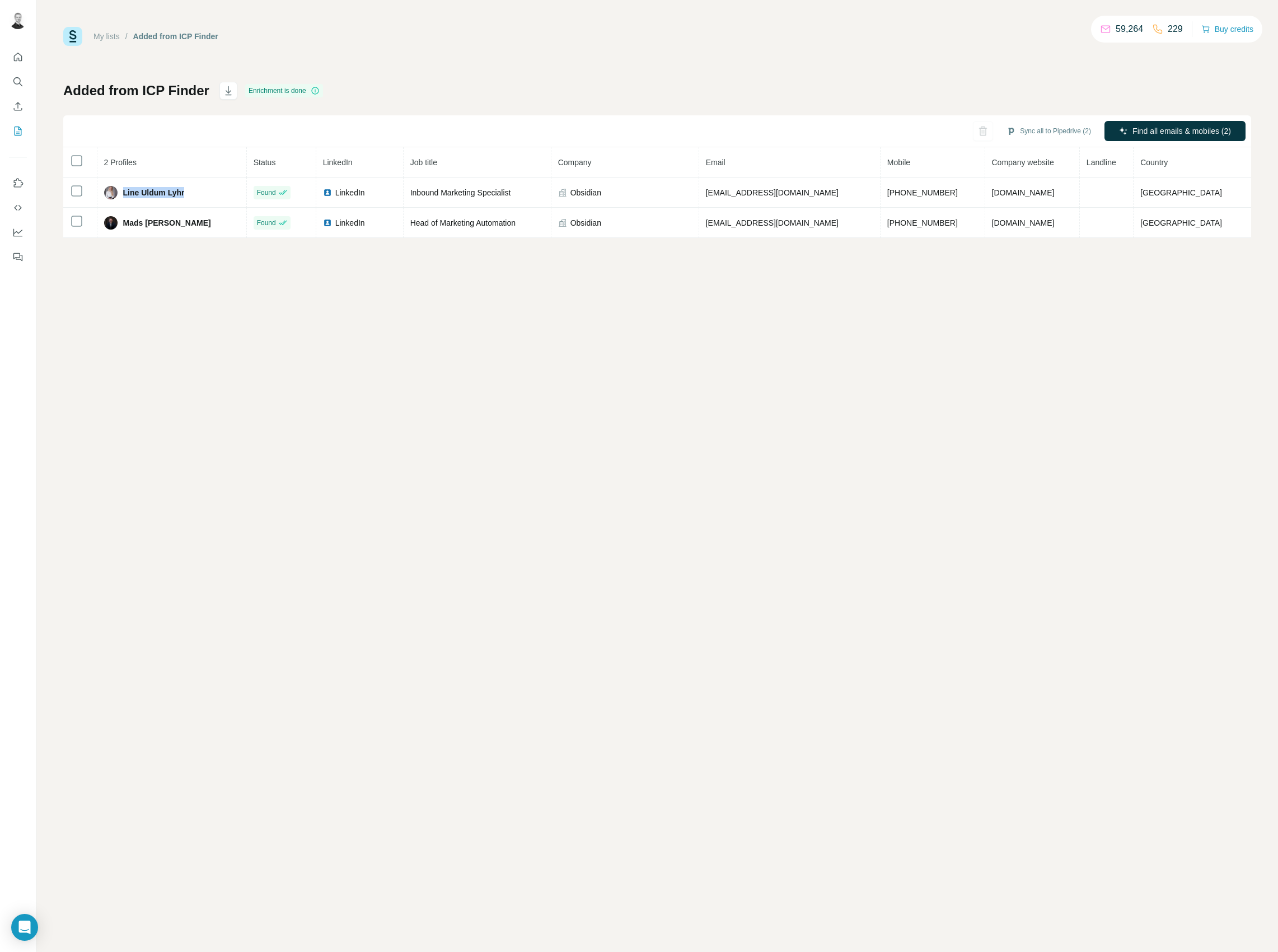
copy span "Line Uldum Lyhr"
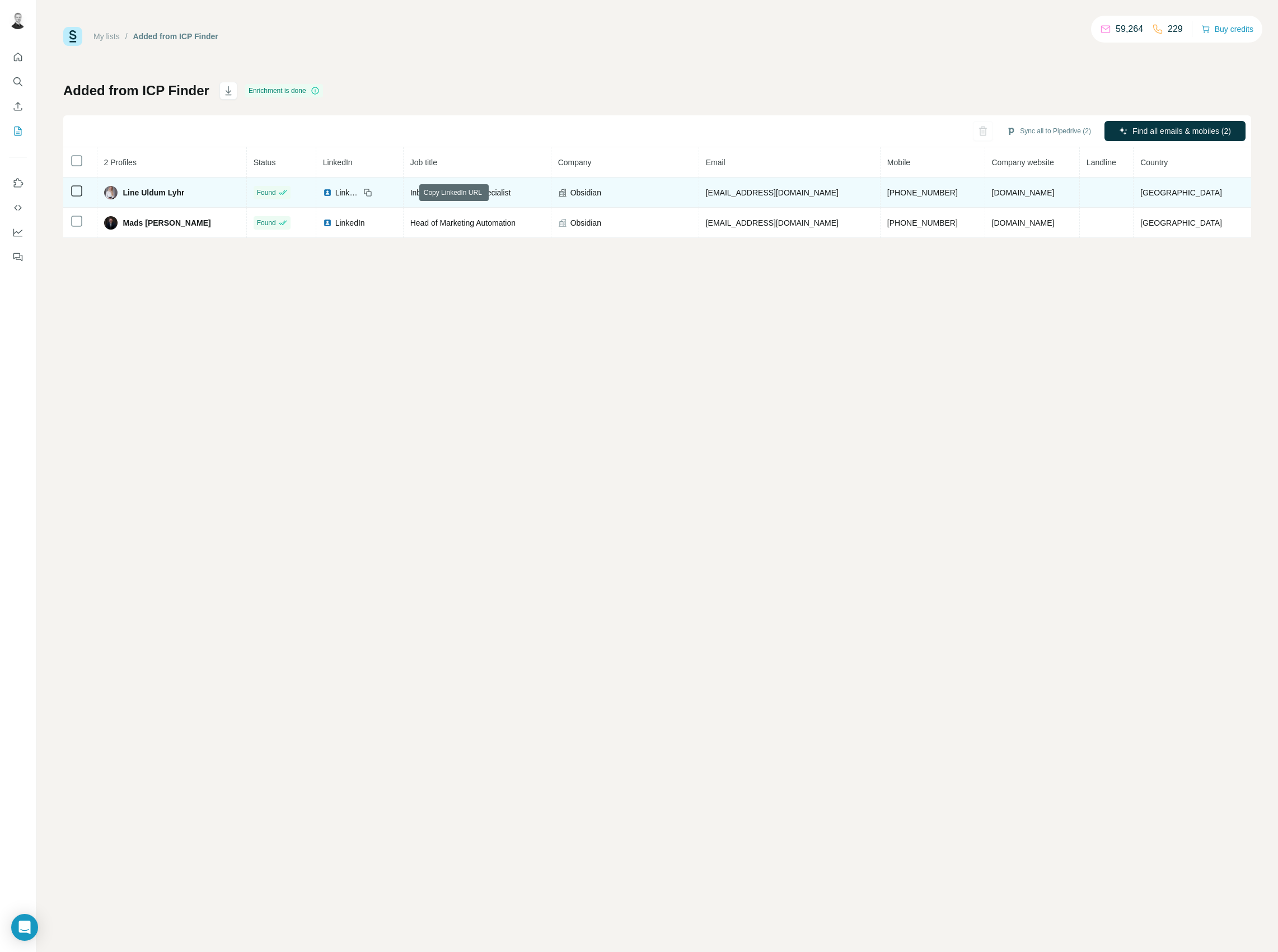
click at [371, 191] on icon at bounding box center [368, 194] width 5 height 5
drag, startPoint x: 812, startPoint y: 193, endPoint x: 733, endPoint y: 192, distance: 79.0
click at [733, 192] on tr "Line Uldum Lyhr Found LinkedIn Inbound Marketing Specialist Obsidian [EMAIL_ADD…" at bounding box center [657, 192] width 1188 height 30
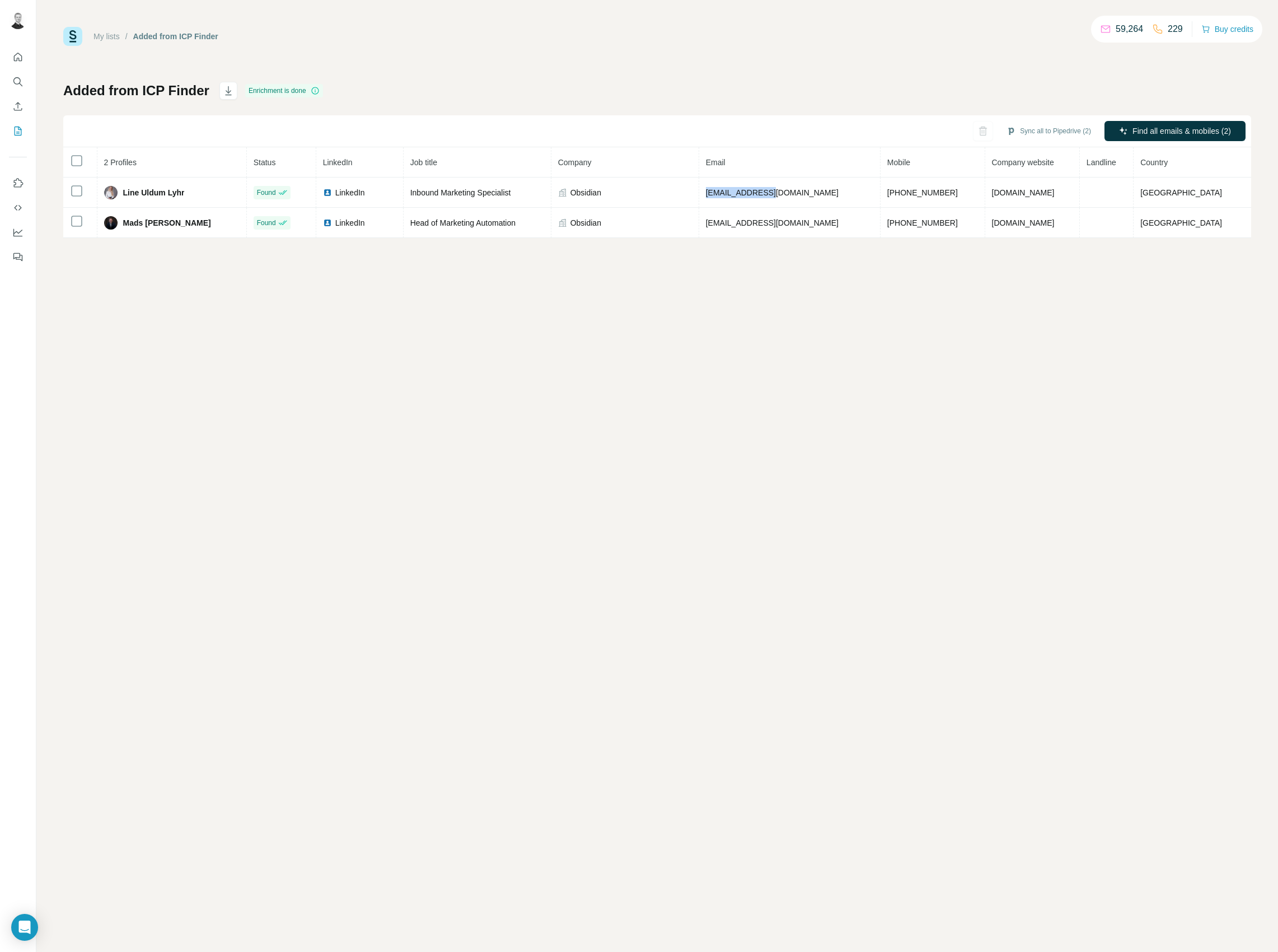
copy tr "[EMAIL_ADDRESS][DOMAIN_NAME]"
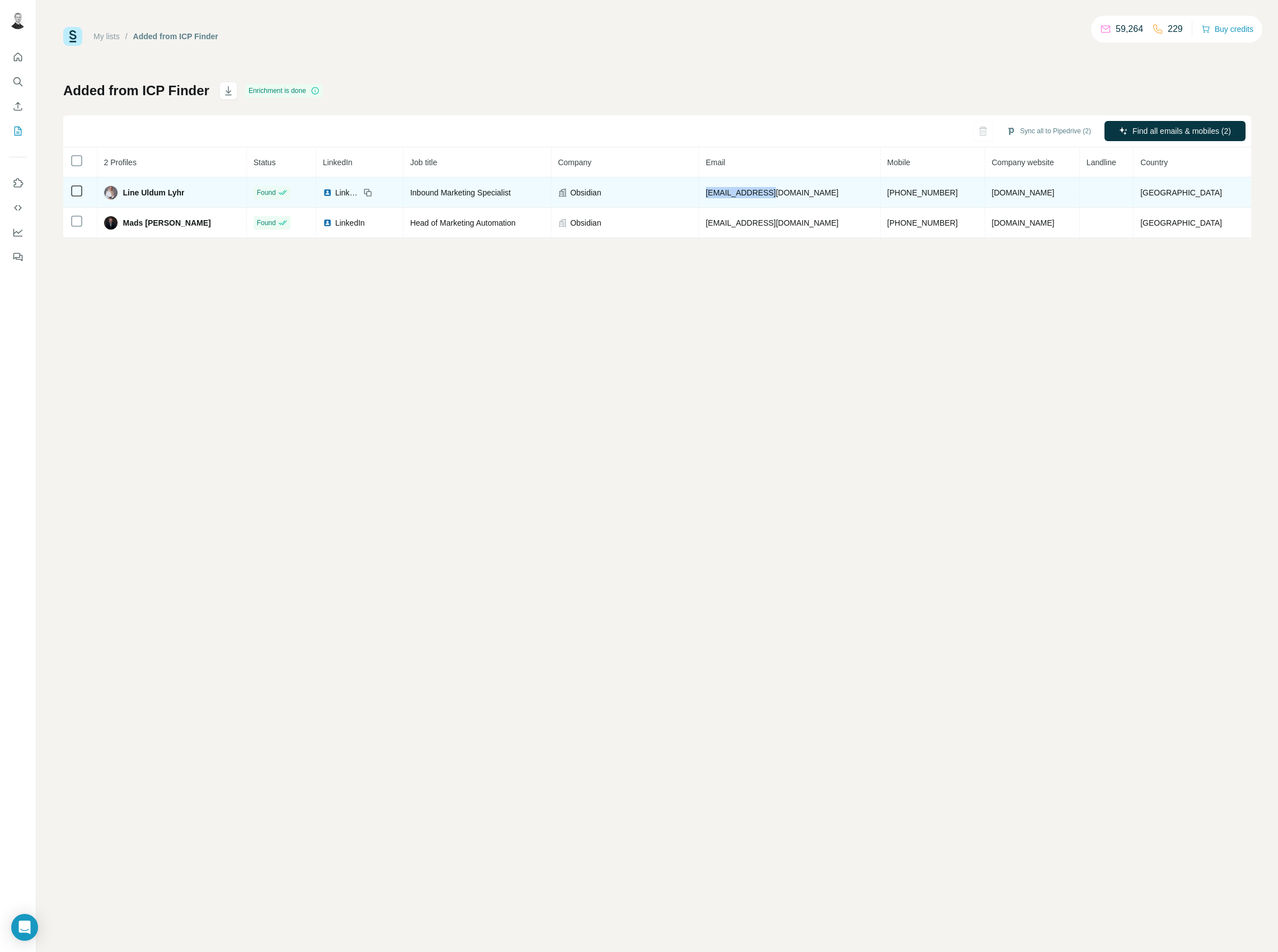
click at [911, 192] on span "[PHONE_NUMBER]" at bounding box center [923, 192] width 71 height 9
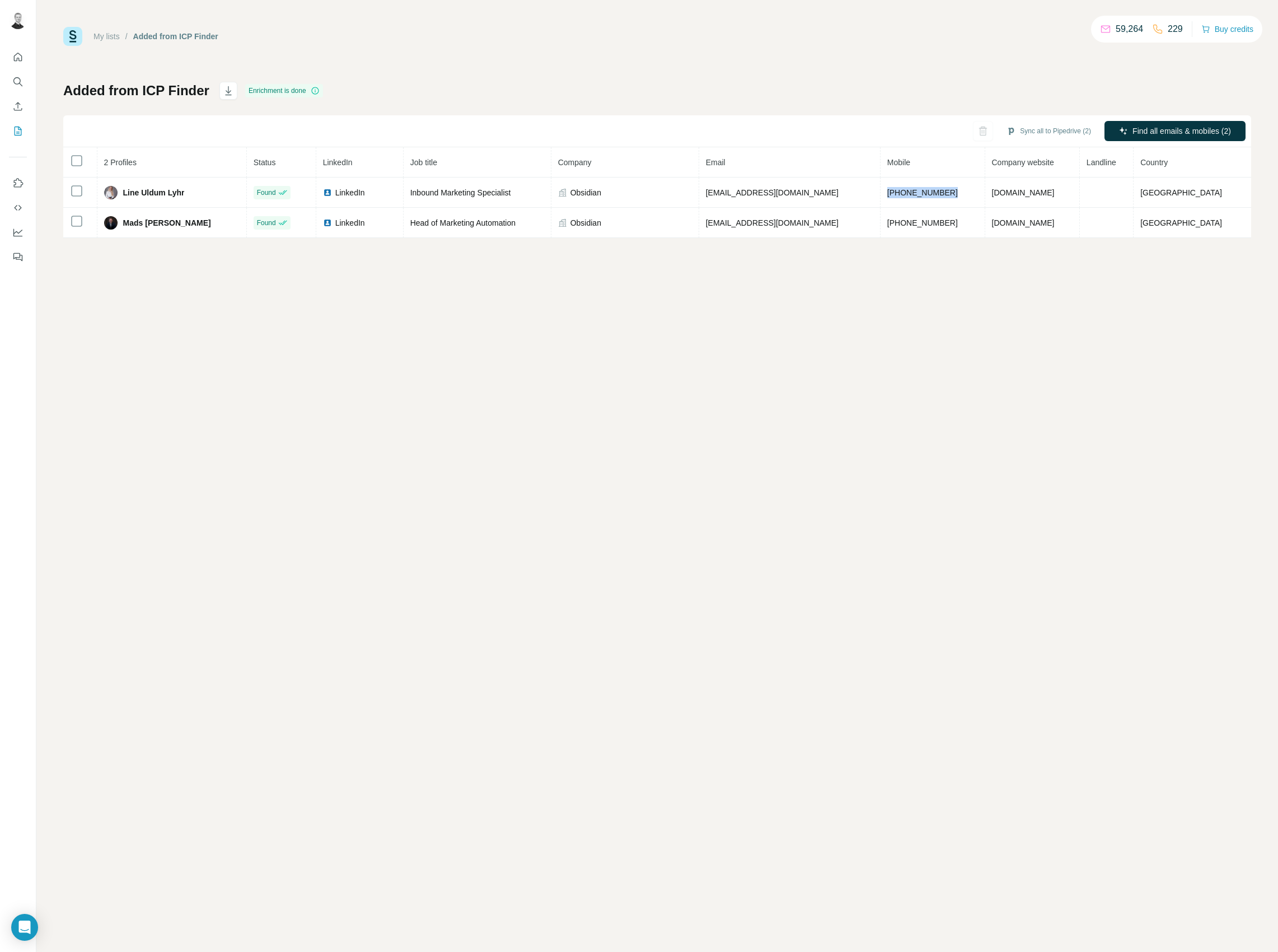
copy span "[PHONE_NUMBER]"
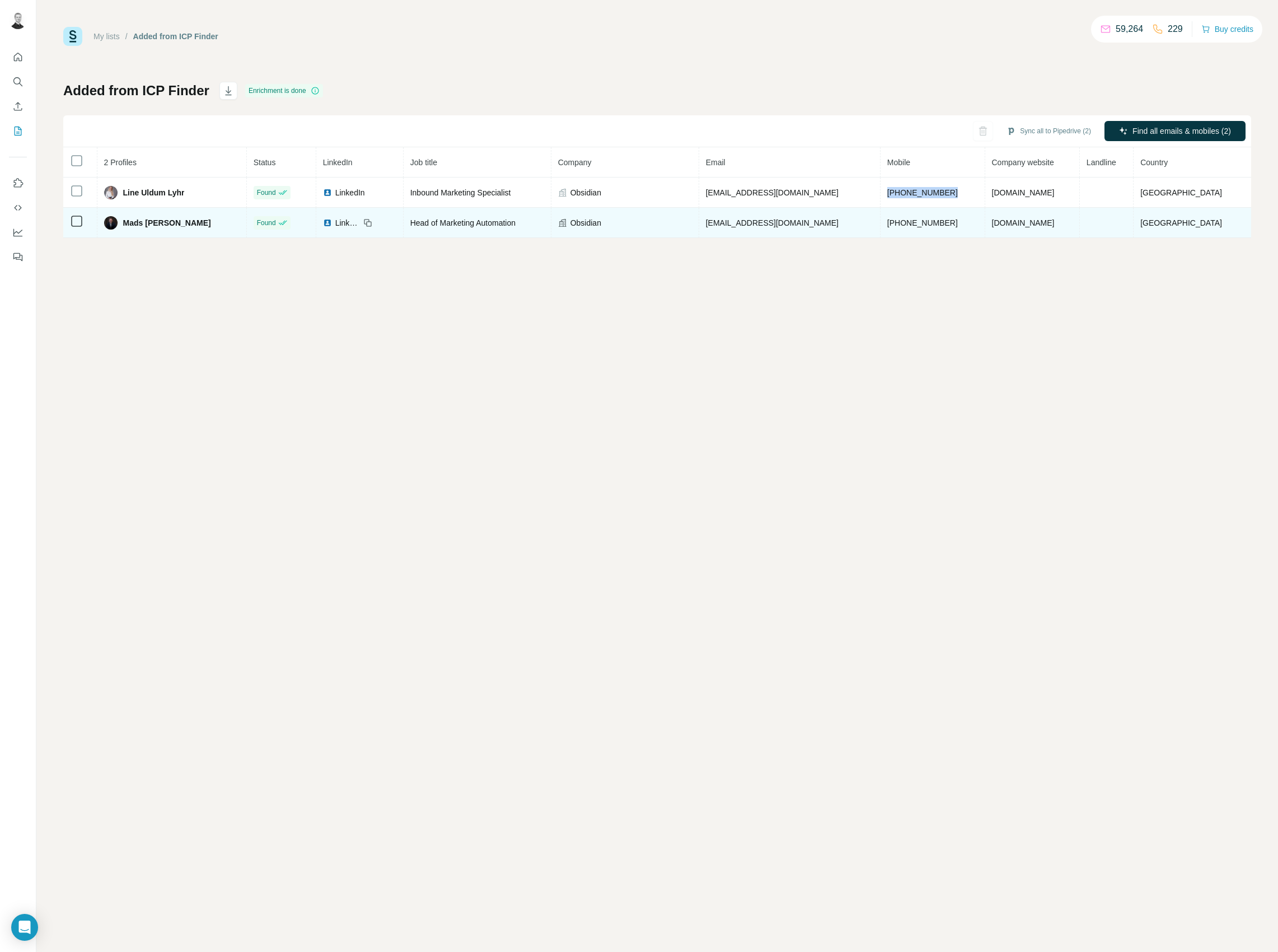
drag, startPoint x: 236, startPoint y: 224, endPoint x: 129, endPoint y: 224, distance: 107.0
click at [129, 224] on div "Mads [PERSON_NAME]" at bounding box center [172, 223] width 136 height 13
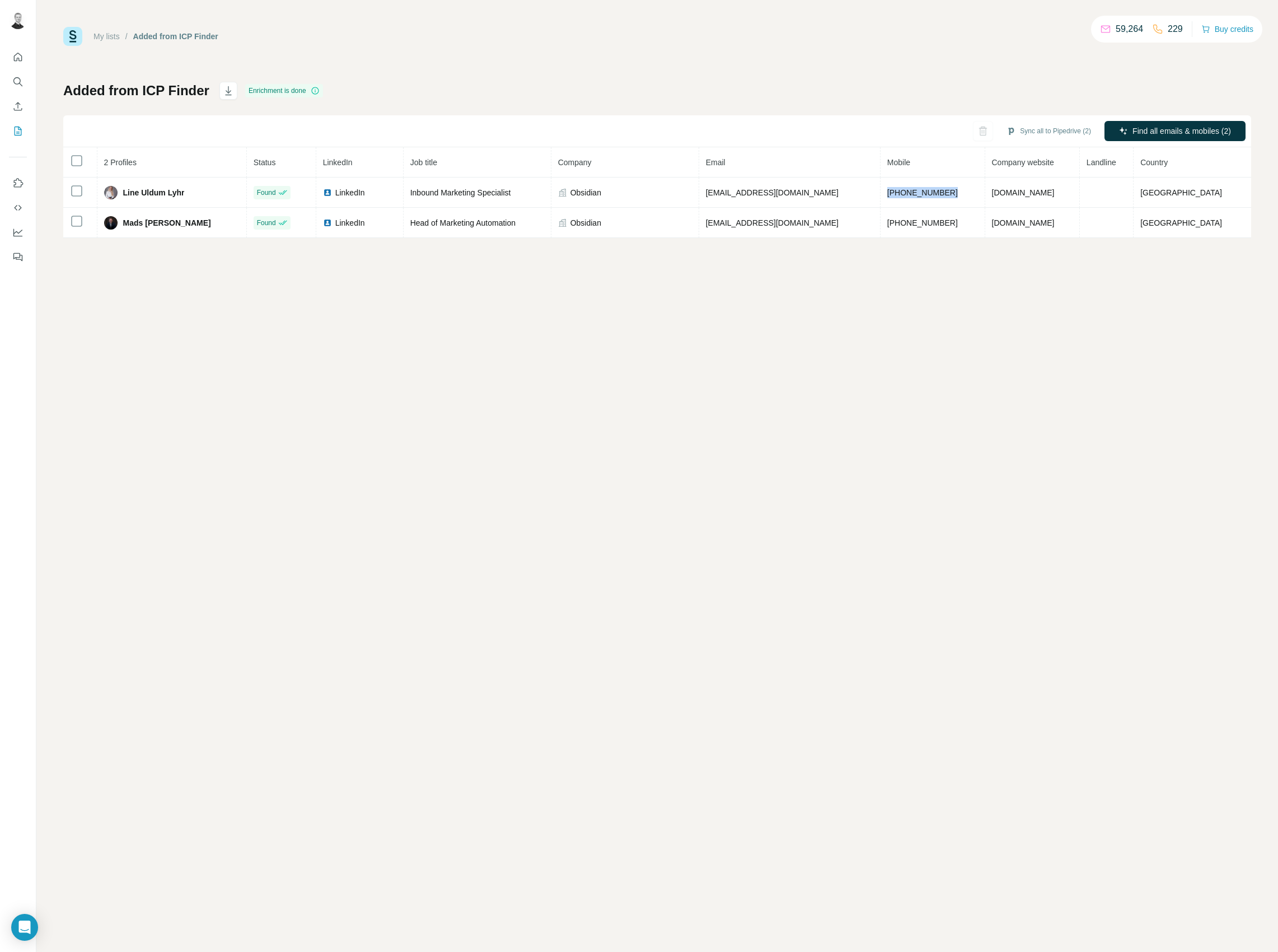
copy span "Mads [PERSON_NAME]"
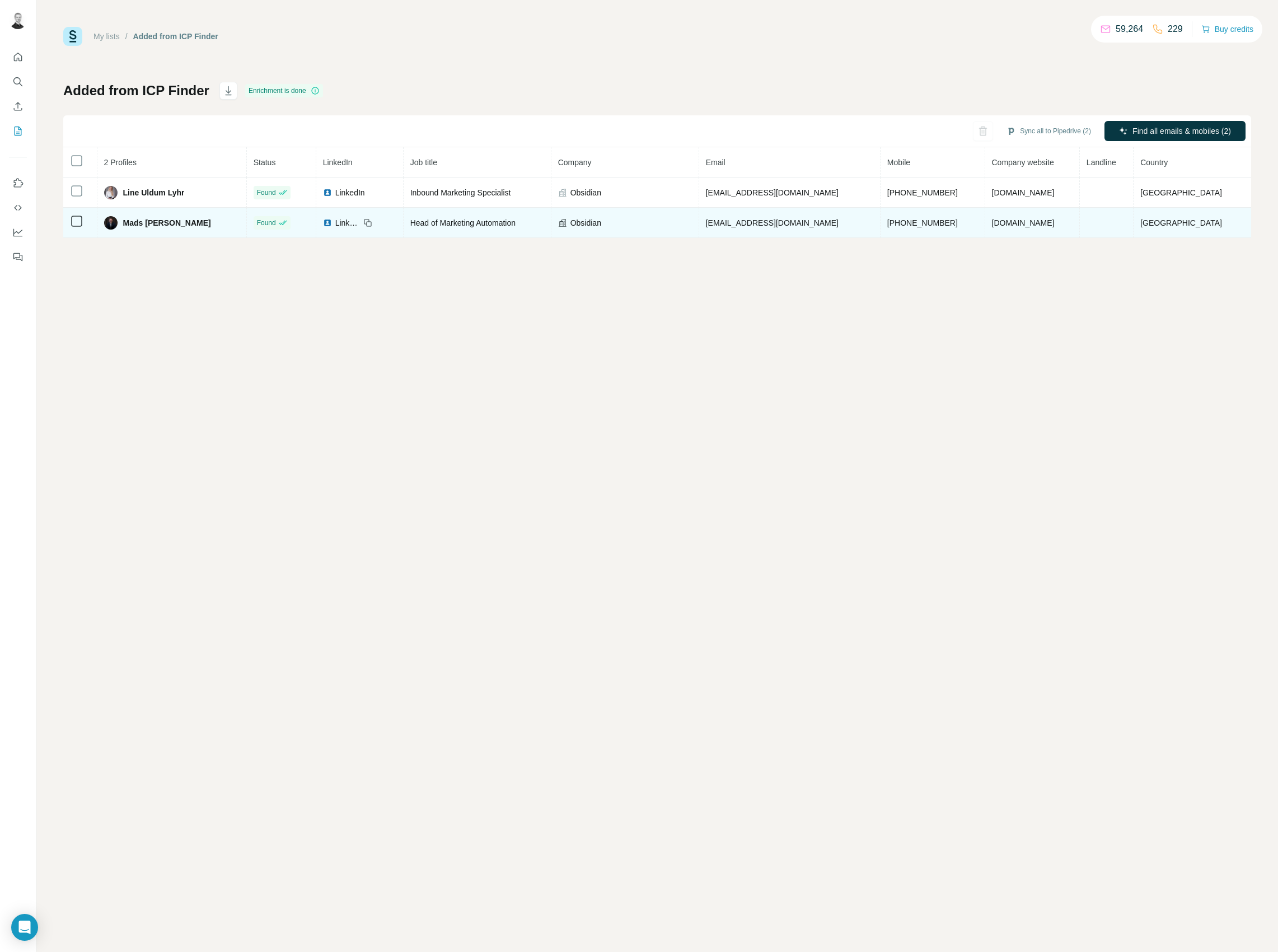
click at [373, 222] on icon at bounding box center [367, 223] width 9 height 9
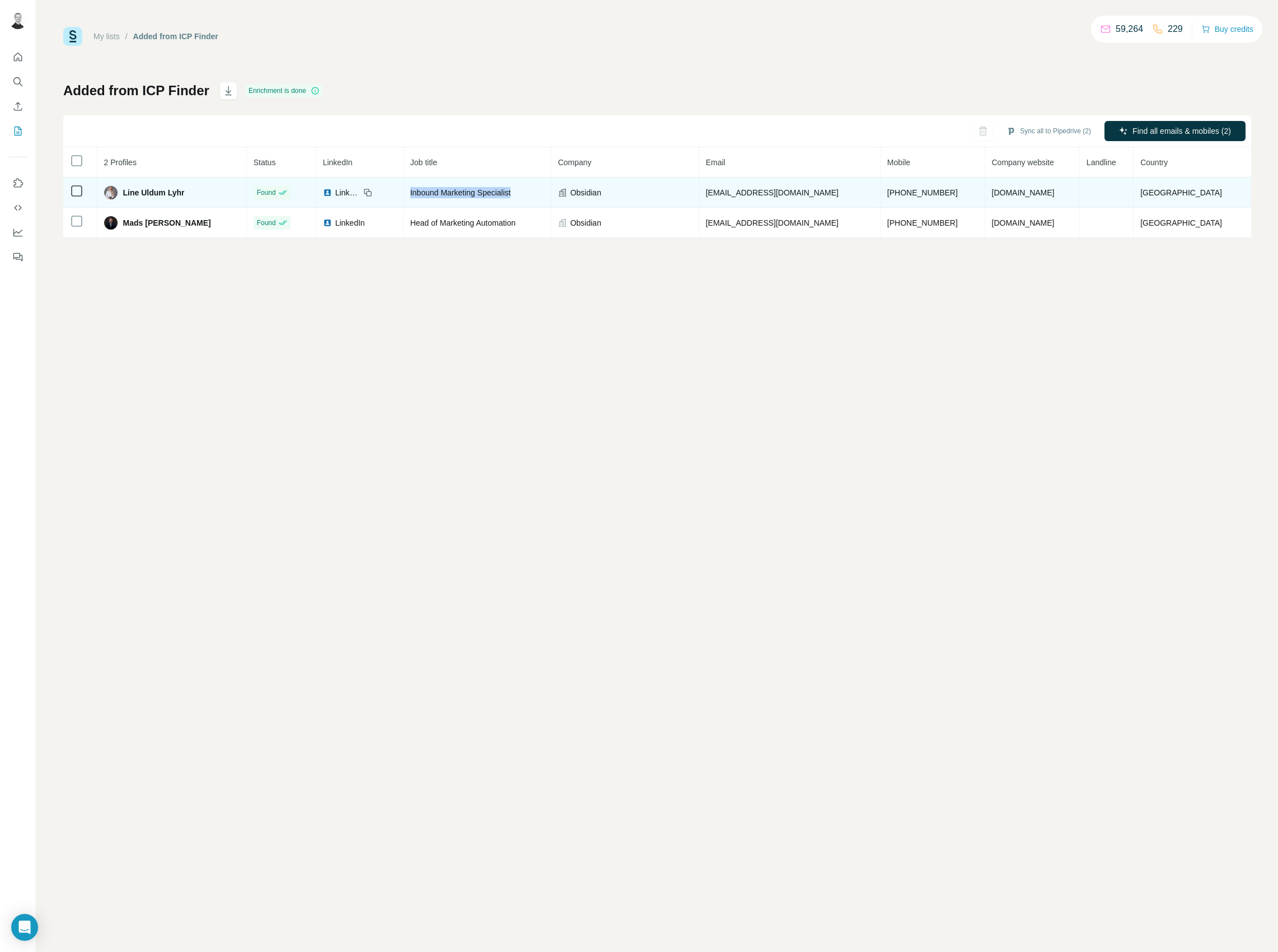
drag, startPoint x: 562, startPoint y: 192, endPoint x: 446, endPoint y: 192, distance: 116.0
click at [446, 192] on td "Inbound Marketing Specialist" at bounding box center [477, 192] width 148 height 30
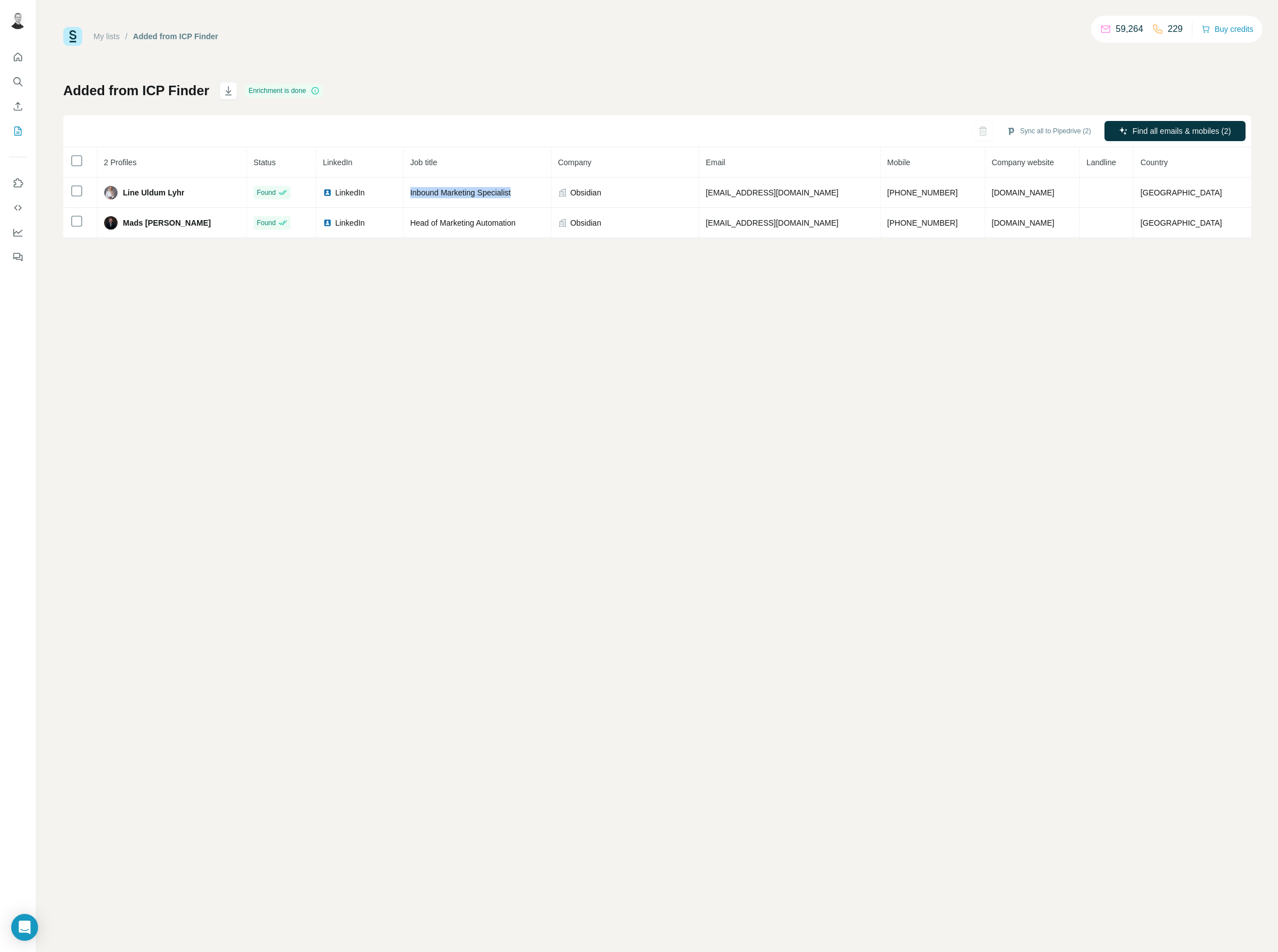
copy span "Inbound Marketing Specialist"
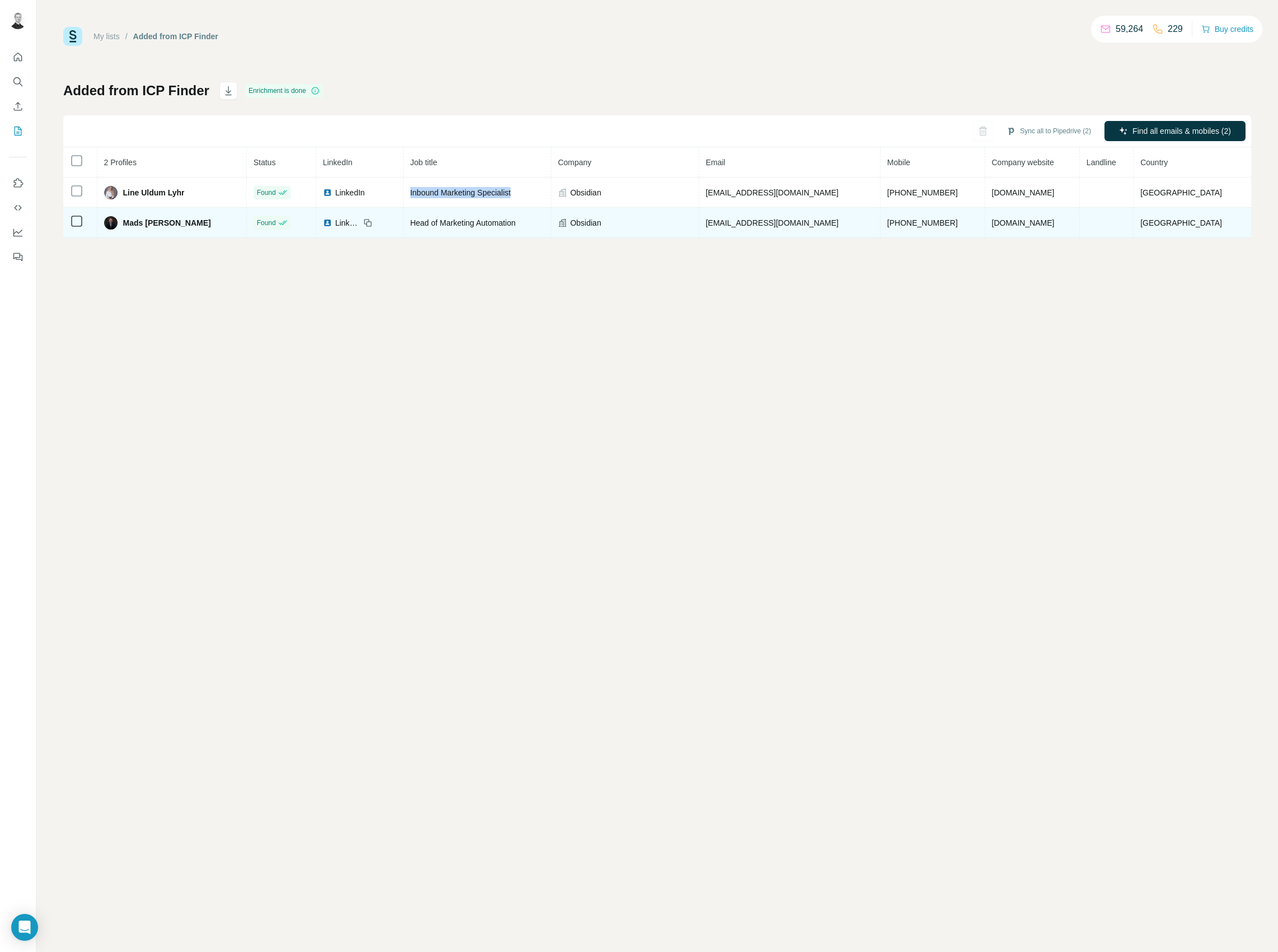
click at [510, 222] on span "Head of Marketing Automation" at bounding box center [463, 223] width 105 height 9
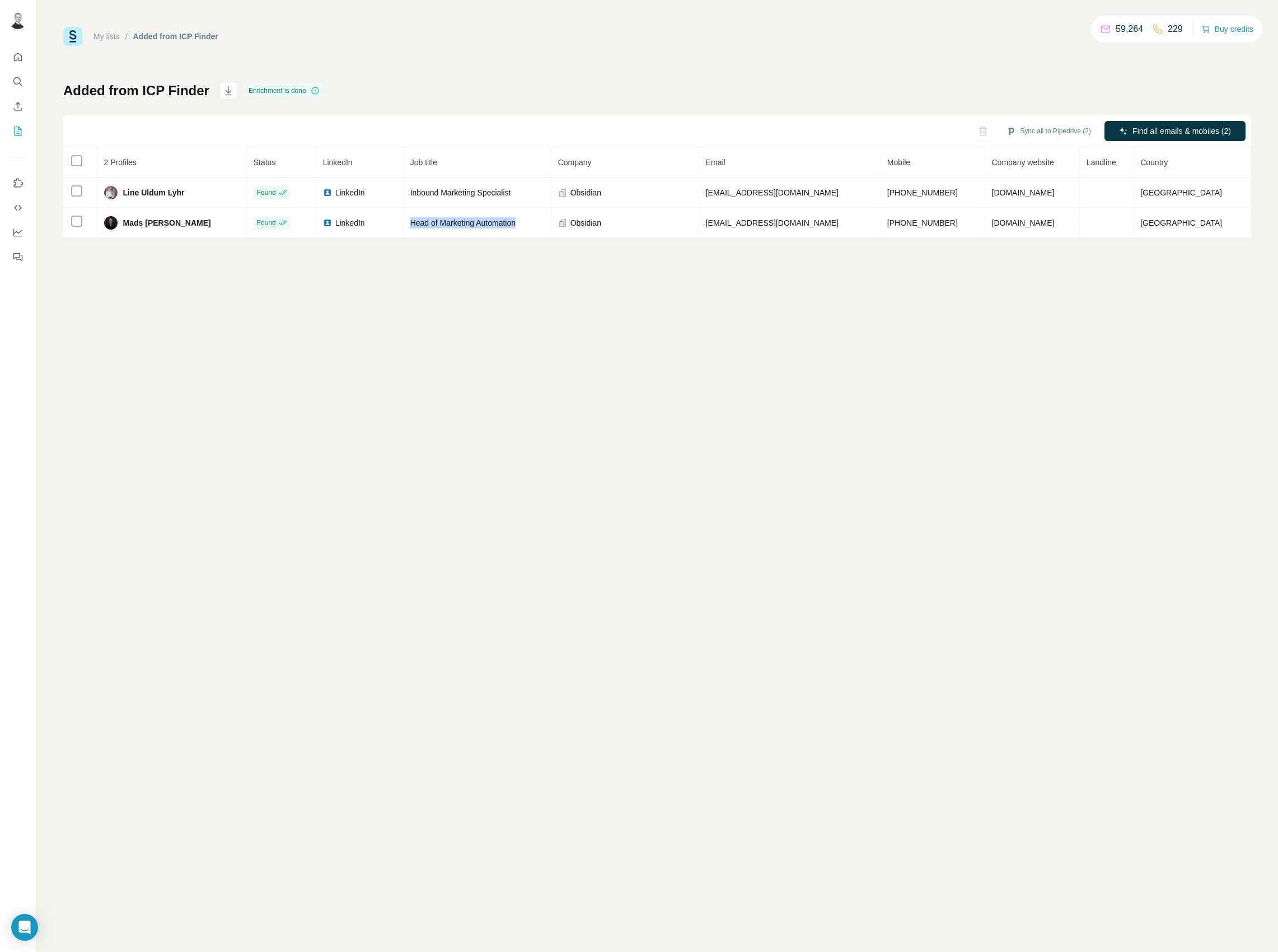
copy tr "Head of Marketing Automation"
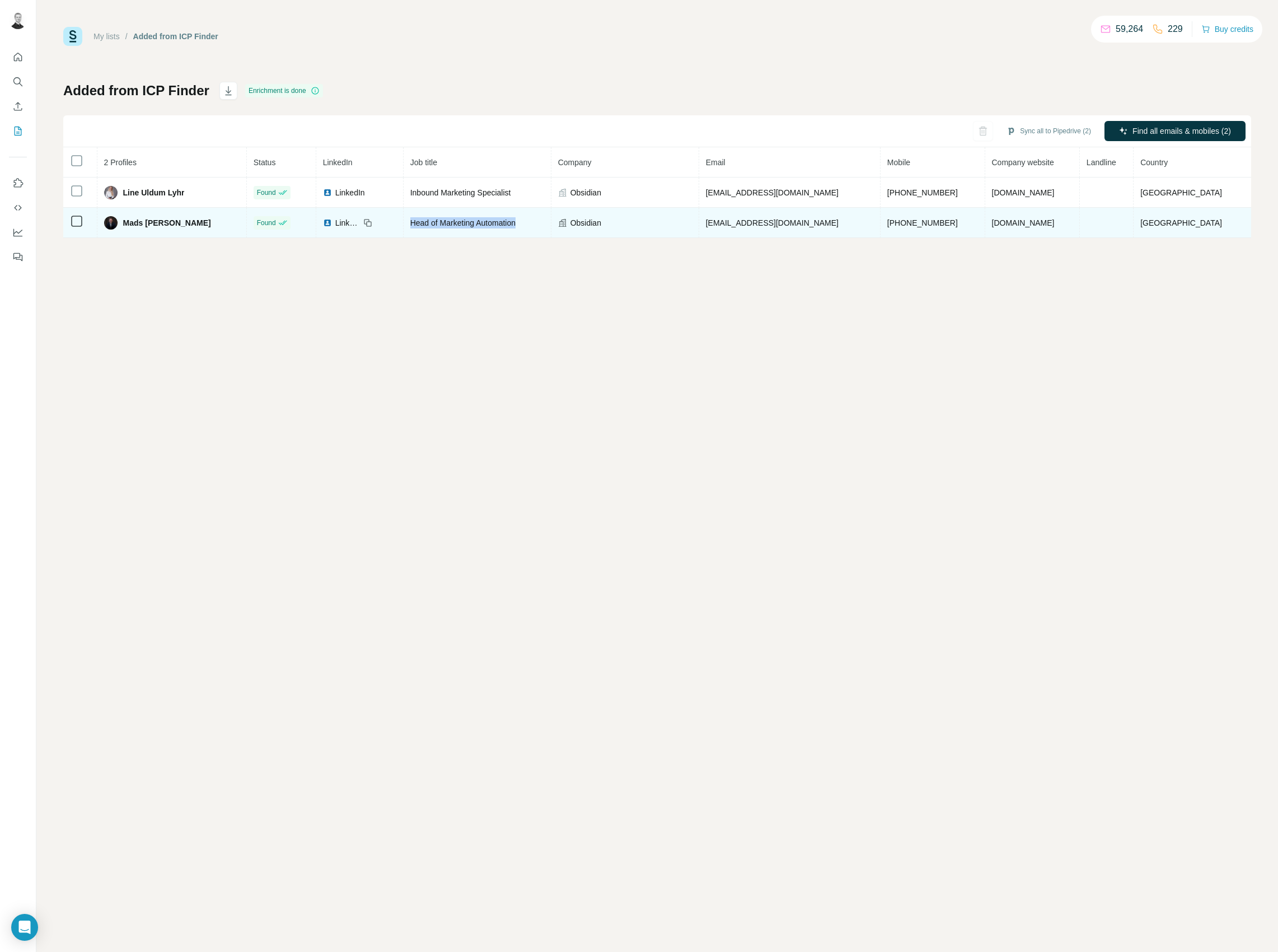
click at [514, 225] on span "Head of Marketing Automation" at bounding box center [463, 223] width 105 height 9
copy tr "Head of Marketing Automation"
click at [917, 224] on span "[PHONE_NUMBER]" at bounding box center [923, 223] width 71 height 9
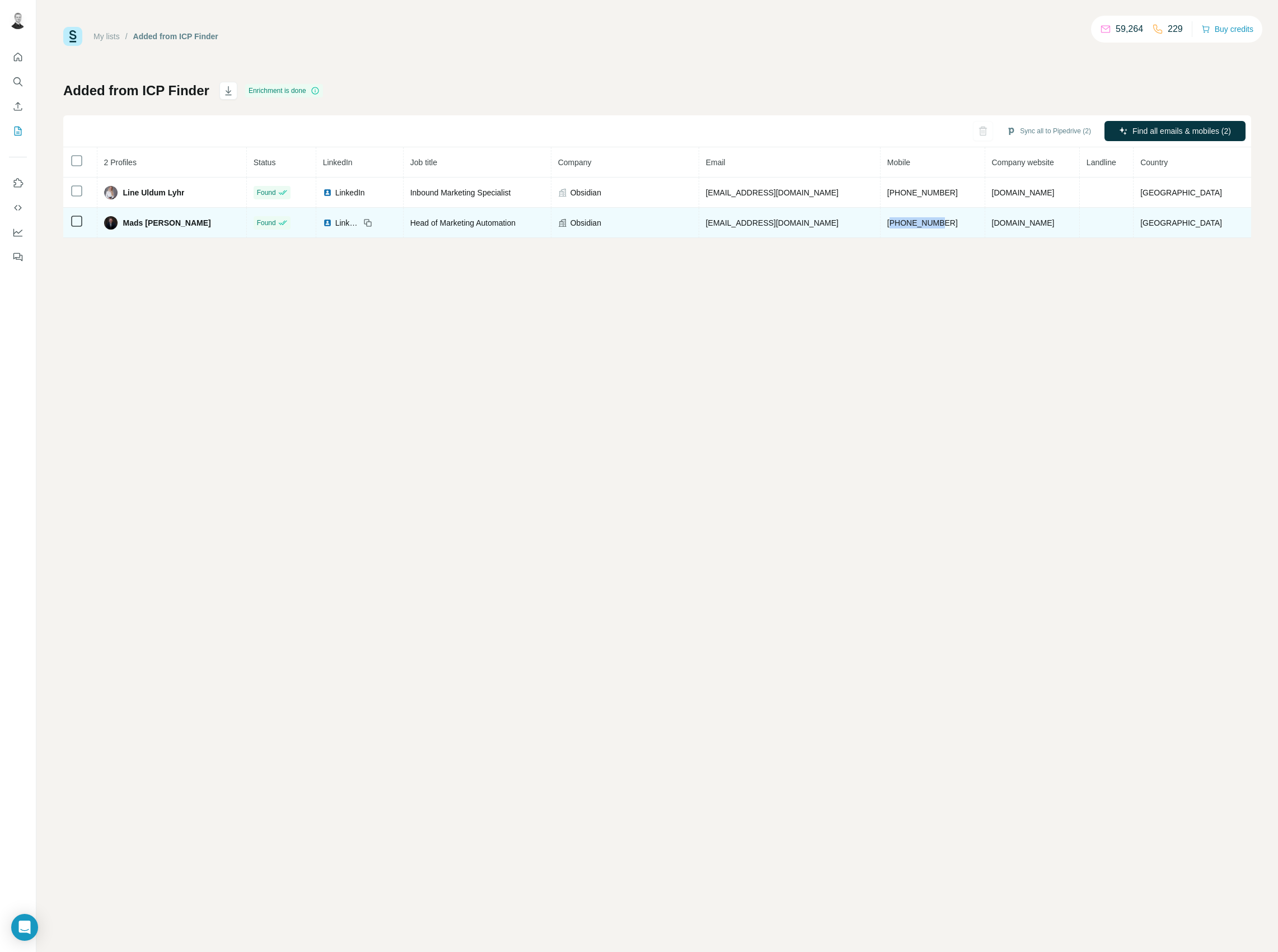
click at [917, 224] on span "[PHONE_NUMBER]" at bounding box center [923, 223] width 71 height 9
click at [802, 220] on span "[EMAIL_ADDRESS][DOMAIN_NAME]" at bounding box center [772, 223] width 133 height 9
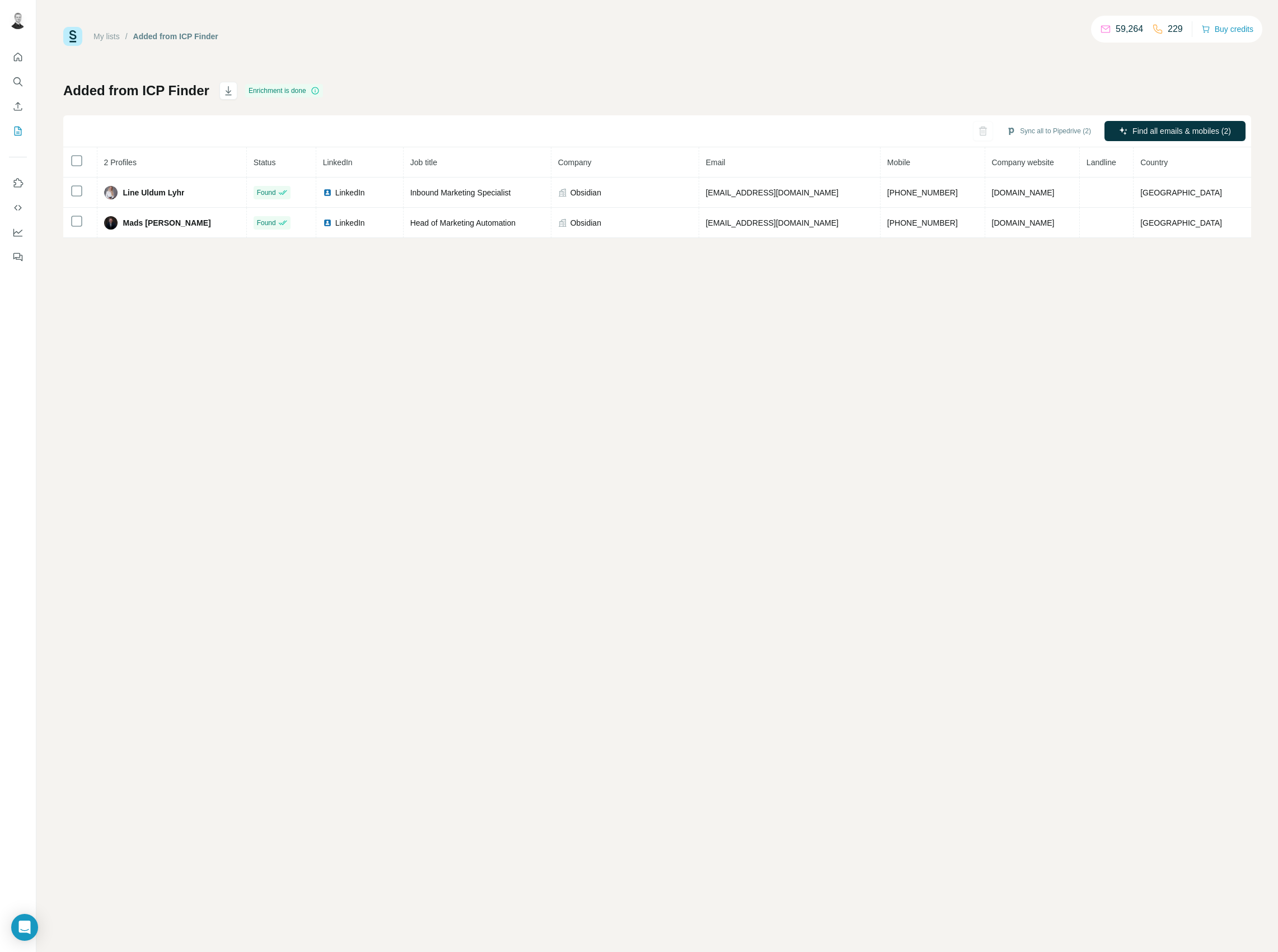
drag, startPoint x: 789, startPoint y: 394, endPoint x: 822, endPoint y: 362, distance: 46.0
click at [789, 394] on div "My lists / Added from ICP Finder 59,264 229 Buy credits Added from ICP Finder E…" at bounding box center [657, 476] width 1242 height 952
